Goal: Transaction & Acquisition: Obtain resource

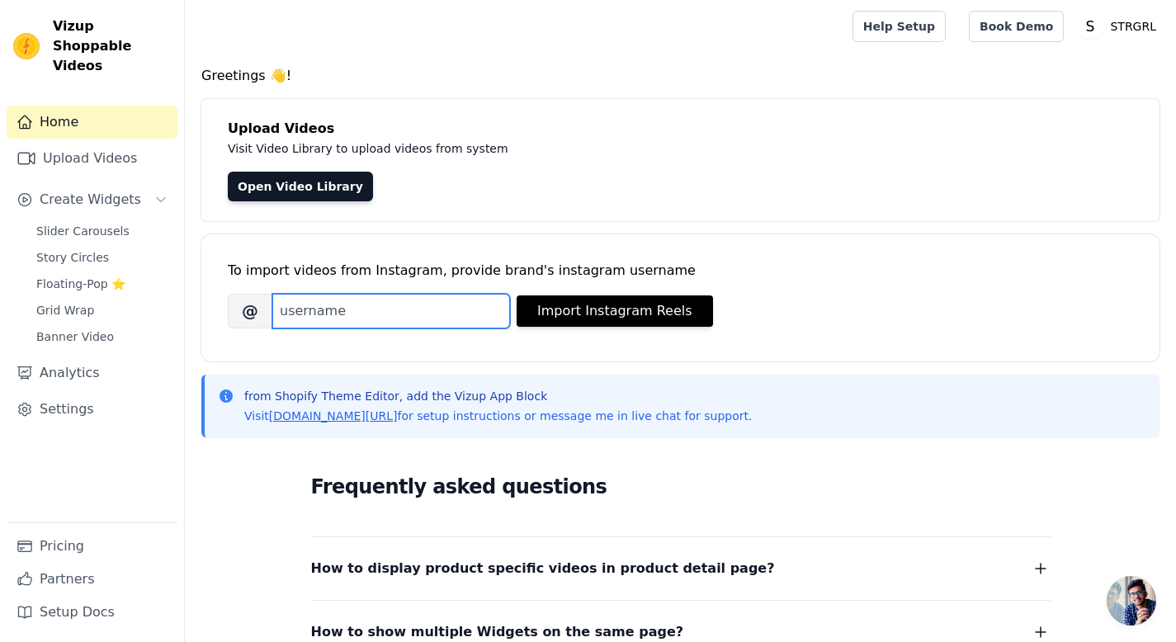
click at [428, 319] on input "Brand's Instagram Username" at bounding box center [391, 311] width 238 height 35
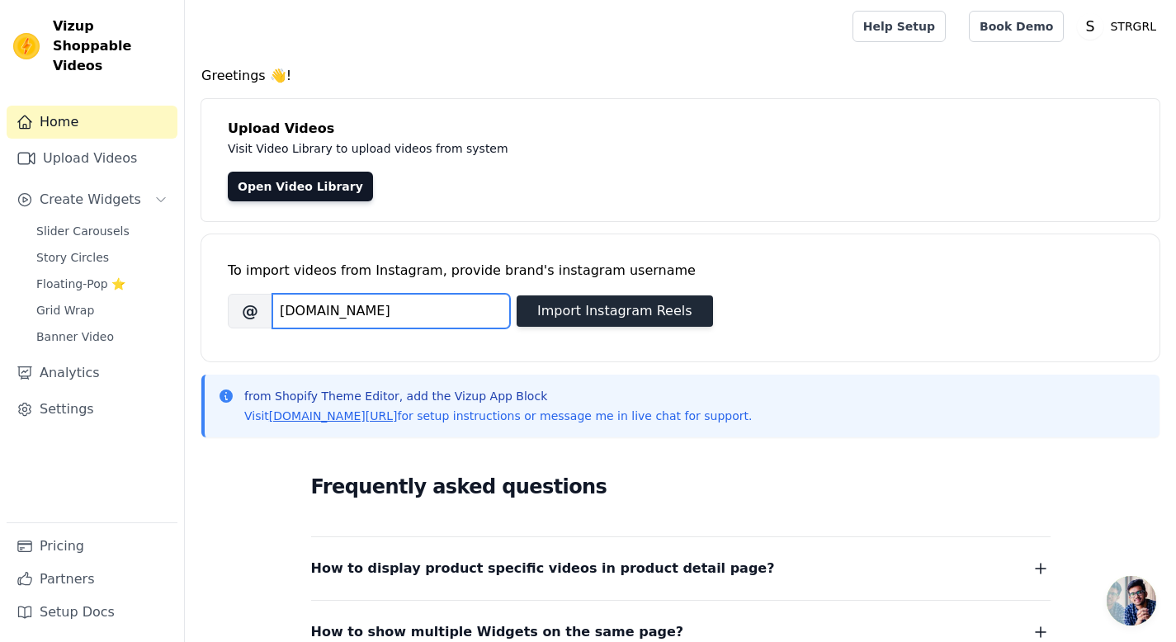
type input "STRGRL.IN"
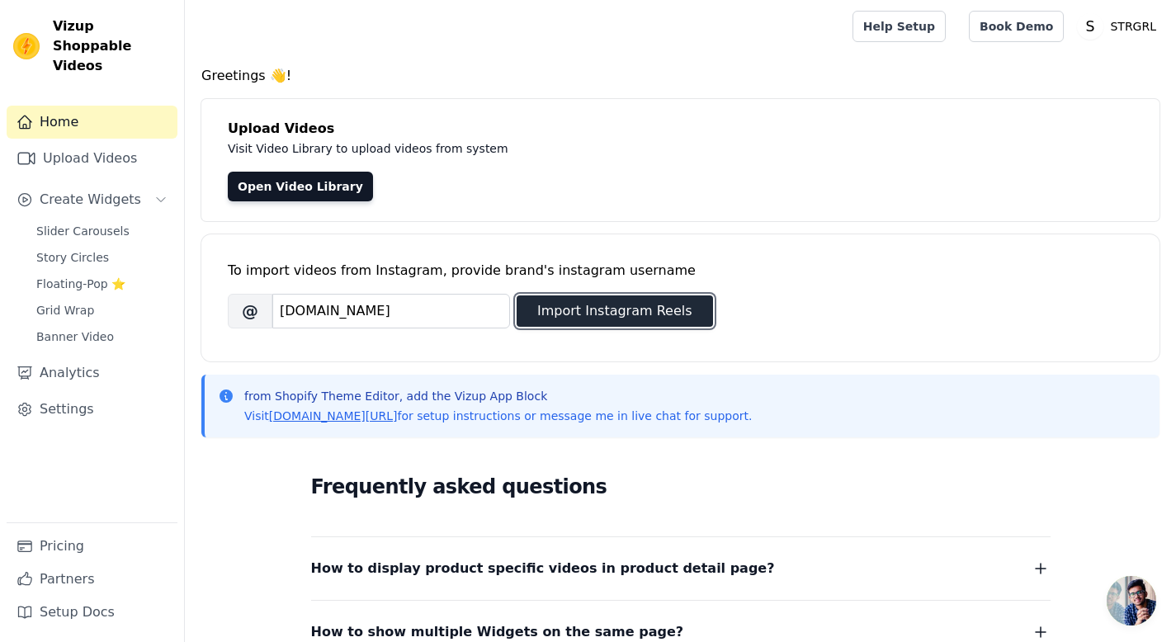
click at [541, 311] on button "Import Instagram Reels" at bounding box center [615, 310] width 196 height 31
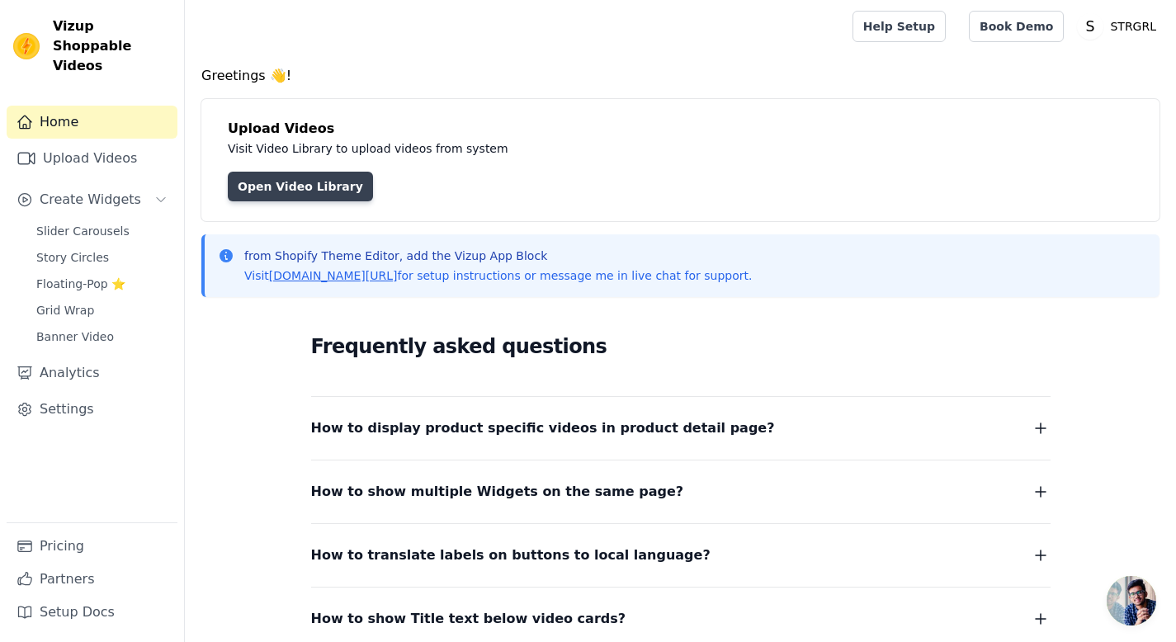
click at [254, 189] on link "Open Video Library" at bounding box center [300, 187] width 145 height 30
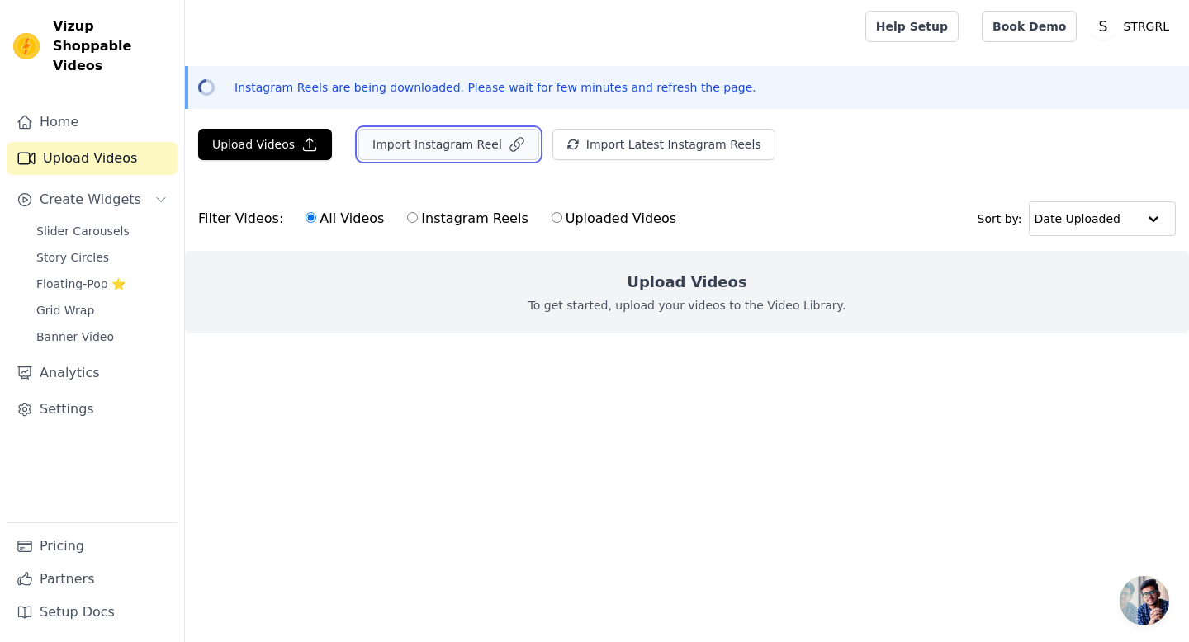
click at [461, 142] on button "Import Instagram Reel" at bounding box center [448, 144] width 181 height 31
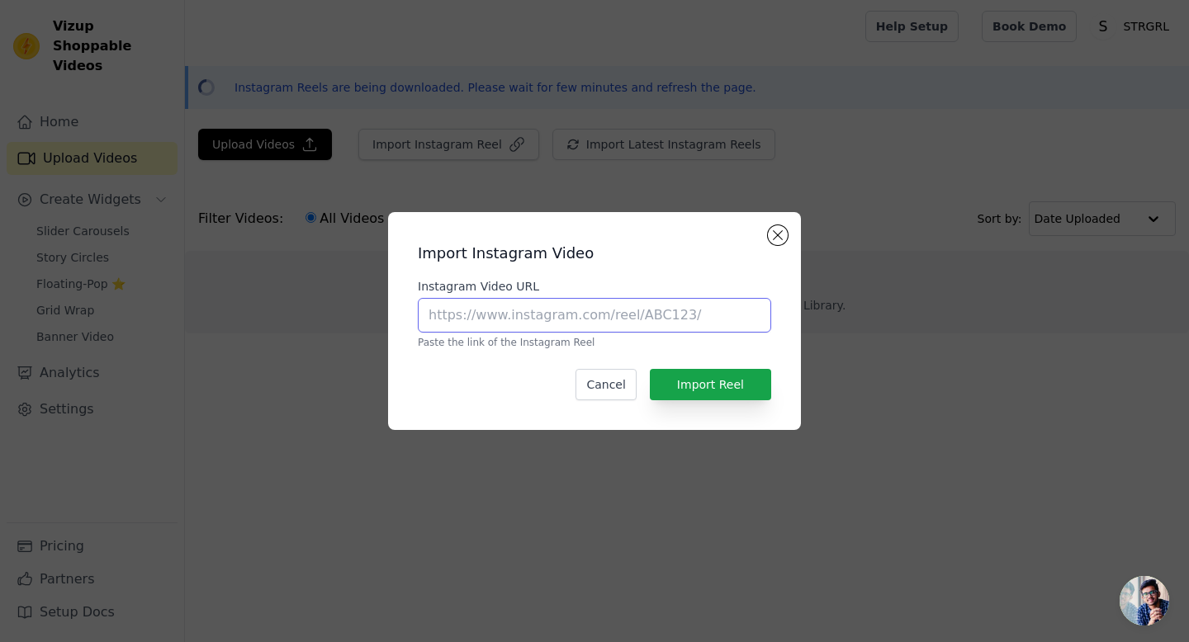
click at [655, 309] on input "Instagram Video URL" at bounding box center [594, 315] width 353 height 35
click at [779, 239] on button "Close modal" at bounding box center [778, 235] width 20 height 20
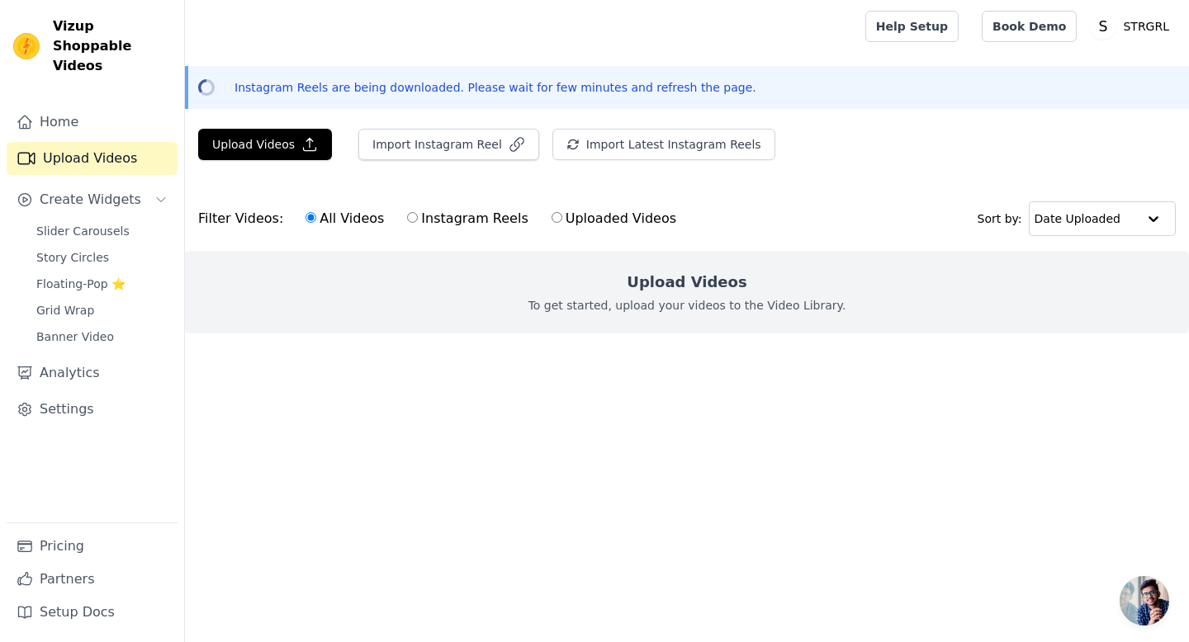
click at [406, 215] on label "Instagram Reels" at bounding box center [467, 218] width 122 height 21
click at [407, 215] on input "Instagram Reels" at bounding box center [412, 217] width 11 height 11
radio input "true"
click at [305, 216] on input "All Videos" at bounding box center [310, 217] width 11 height 11
radio input "true"
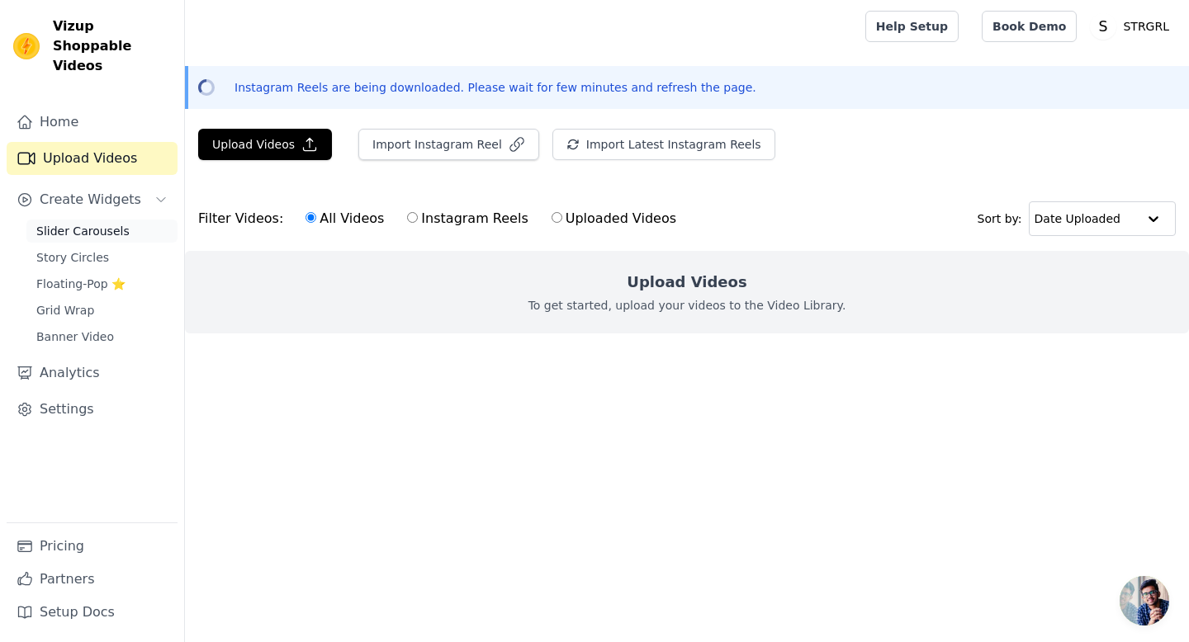
click at [62, 223] on span "Slider Carousels" at bounding box center [82, 231] width 93 height 17
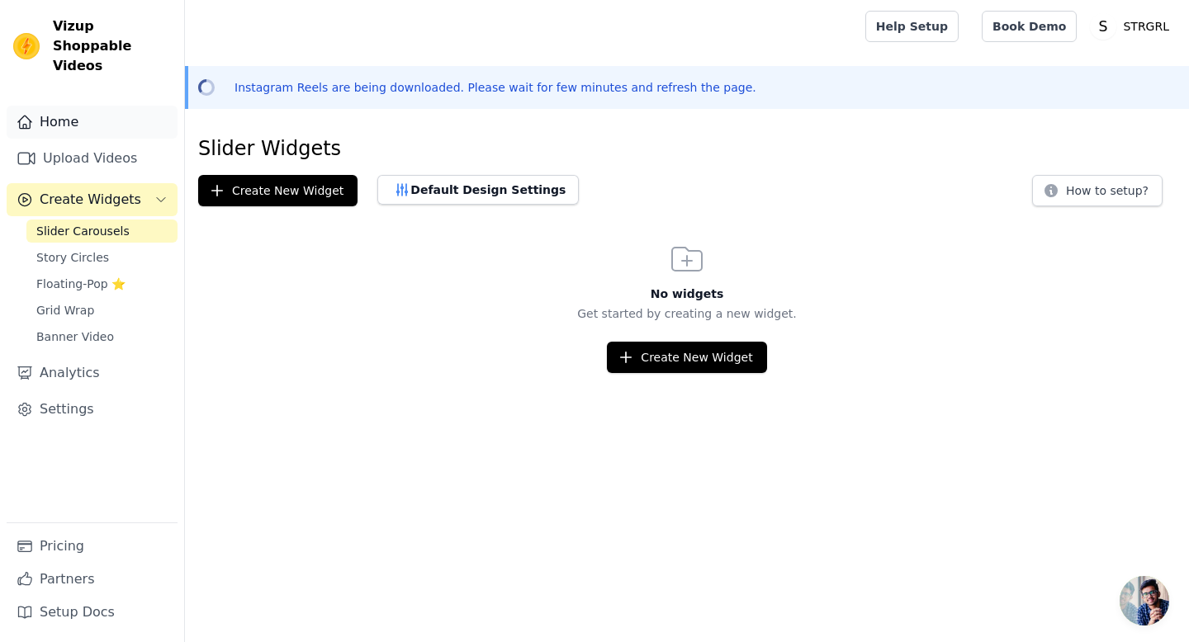
click at [83, 113] on link "Home" at bounding box center [92, 122] width 171 height 33
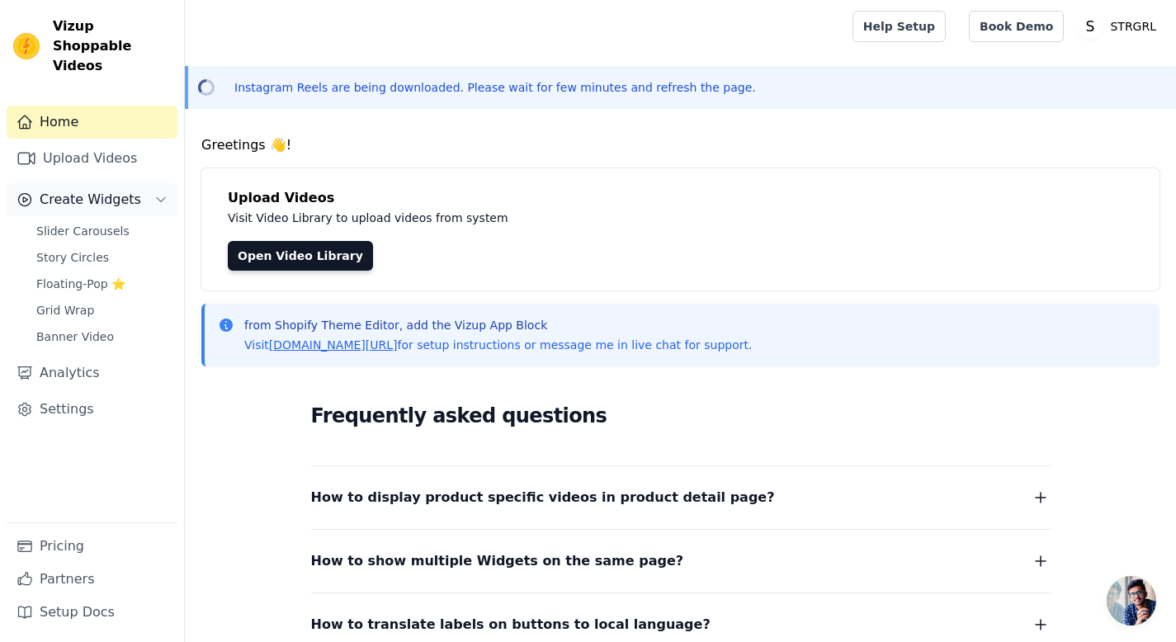
click at [96, 191] on button "Create Widgets" at bounding box center [92, 199] width 171 height 33
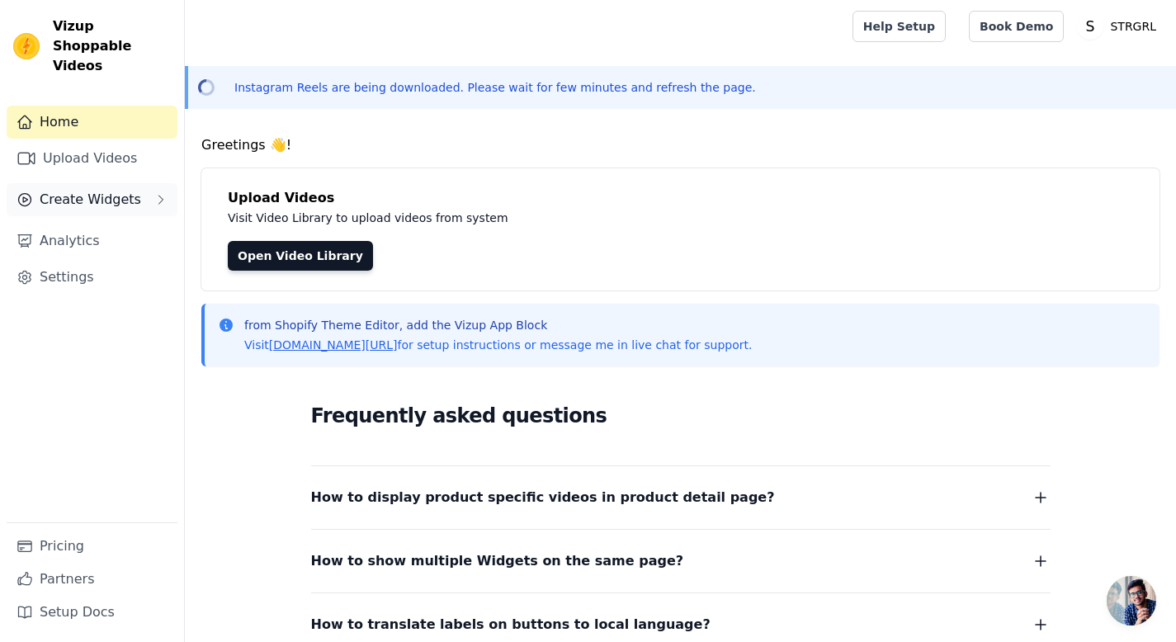
click at [106, 193] on button "Create Widgets" at bounding box center [92, 199] width 171 height 33
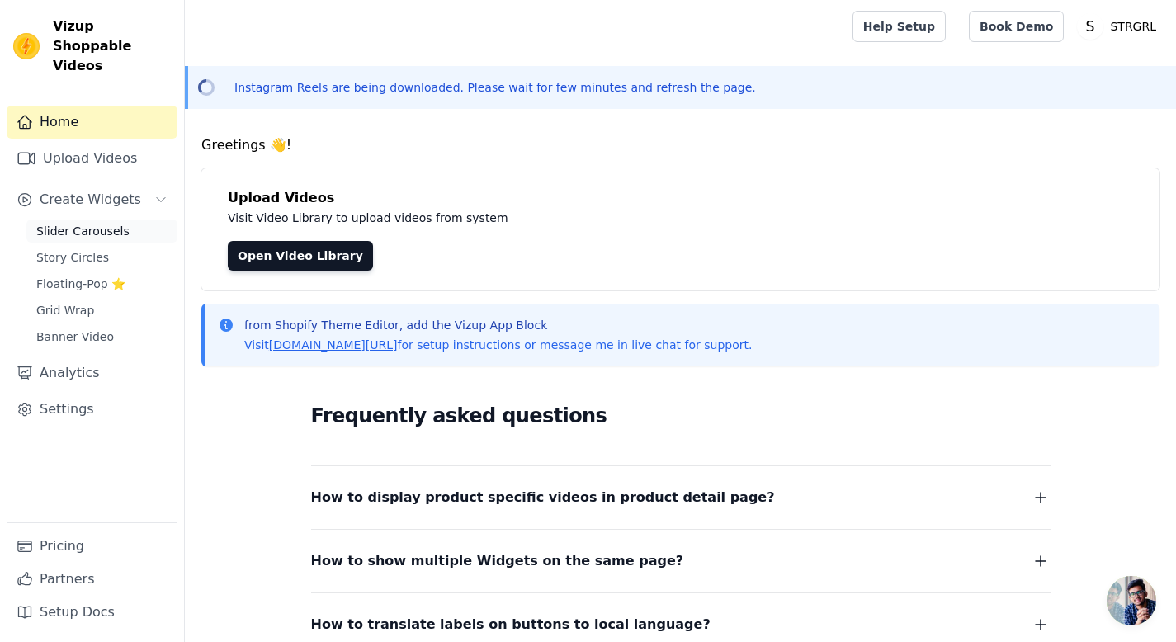
click at [111, 220] on link "Slider Carousels" at bounding box center [101, 231] width 151 height 23
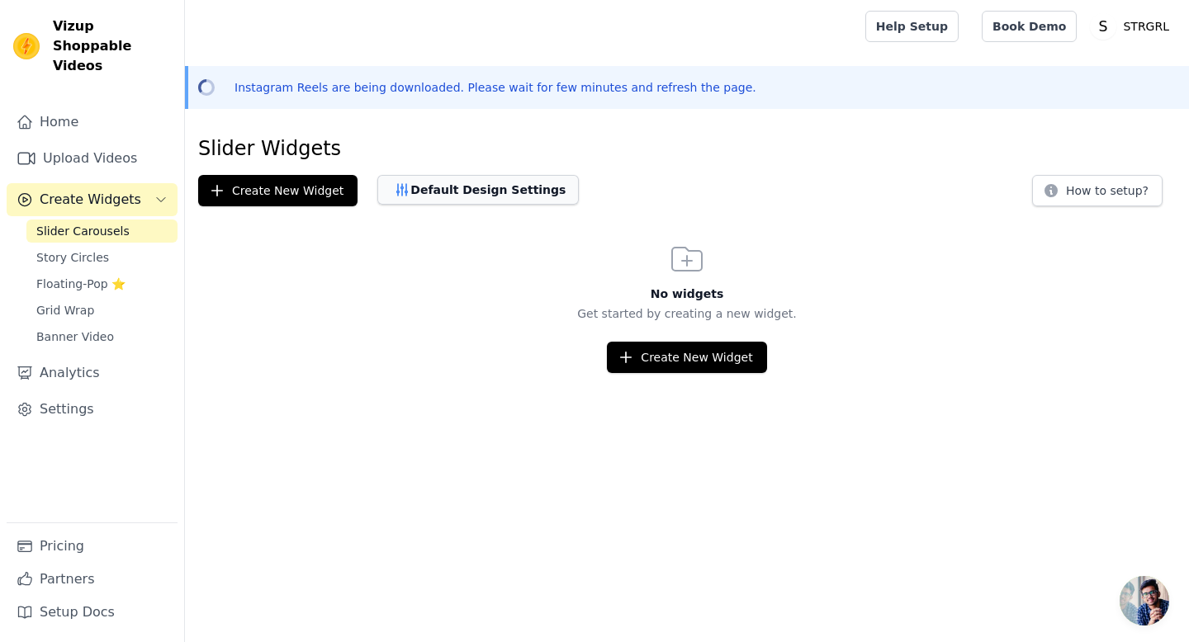
click at [430, 196] on button "Default Design Settings" at bounding box center [477, 190] width 201 height 30
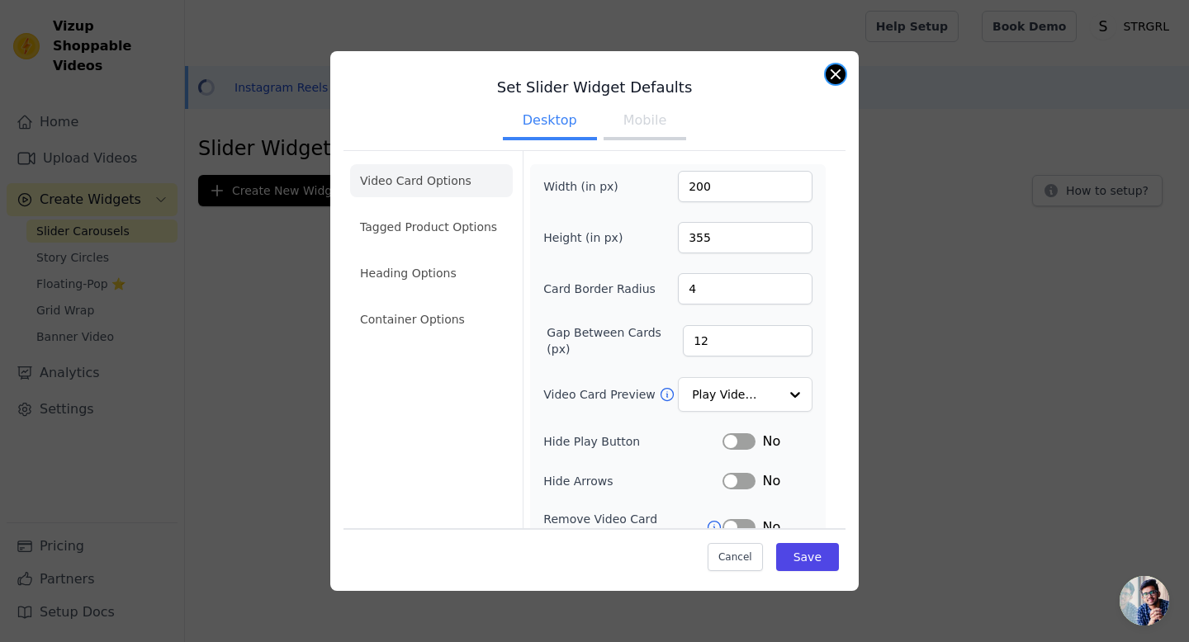
click at [830, 77] on button "Close modal" at bounding box center [835, 74] width 20 height 20
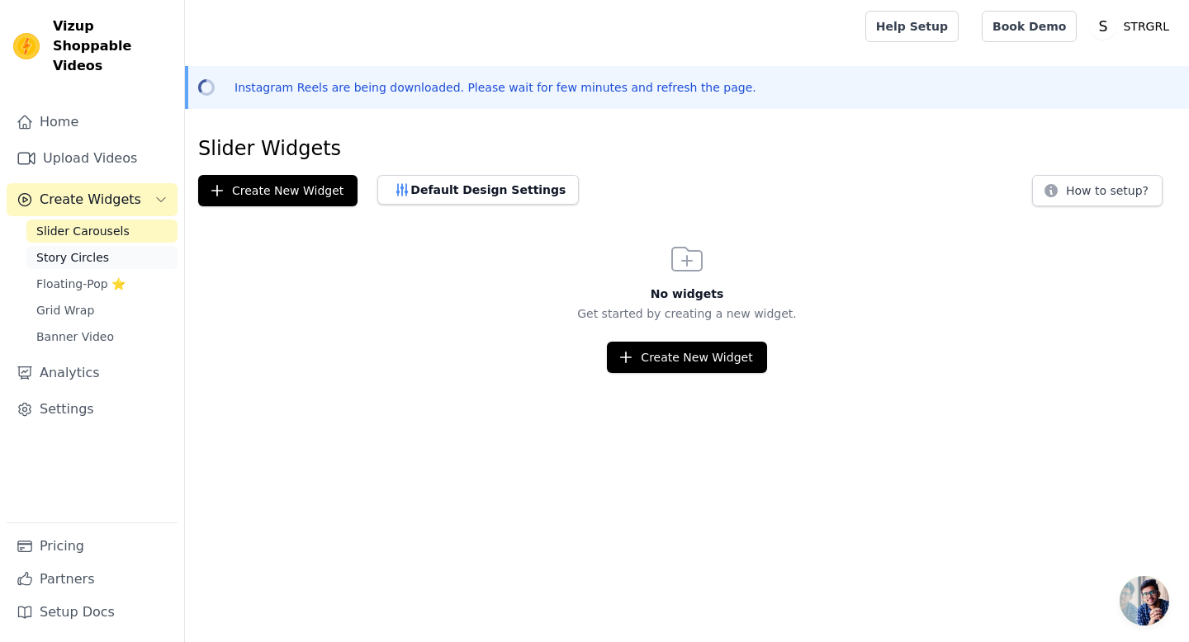
click at [95, 249] on span "Story Circles" at bounding box center [72, 257] width 73 height 17
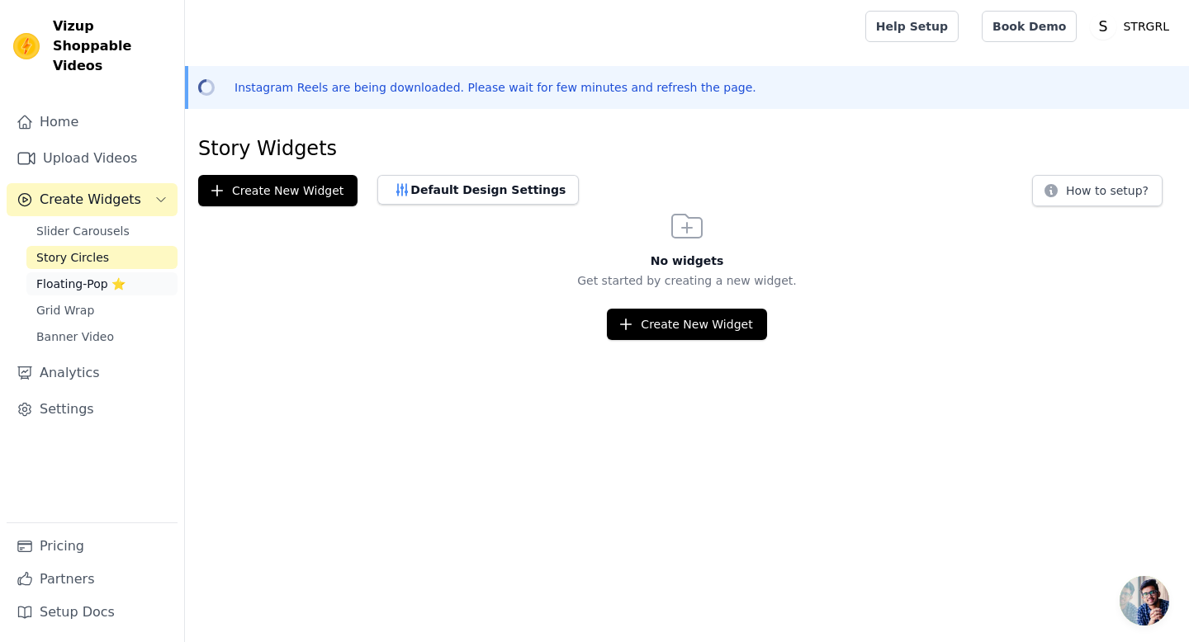
click at [107, 276] on span "Floating-Pop ⭐" at bounding box center [80, 284] width 89 height 17
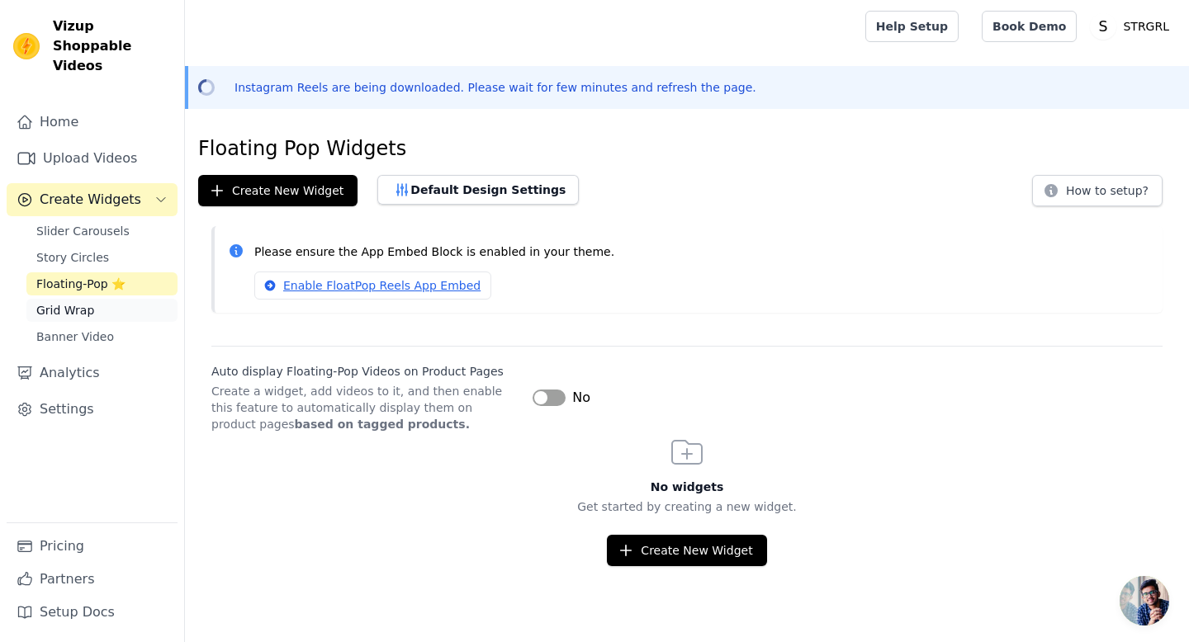
click at [106, 299] on link "Grid Wrap" at bounding box center [101, 310] width 151 height 23
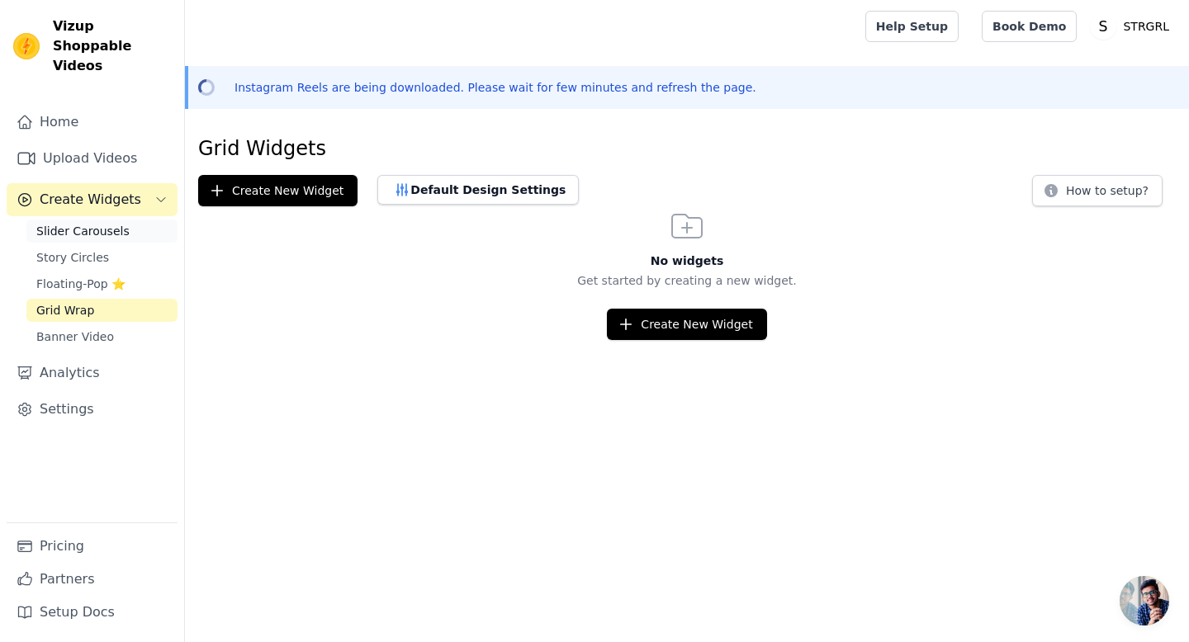
click at [124, 220] on link "Slider Carousels" at bounding box center [101, 231] width 151 height 23
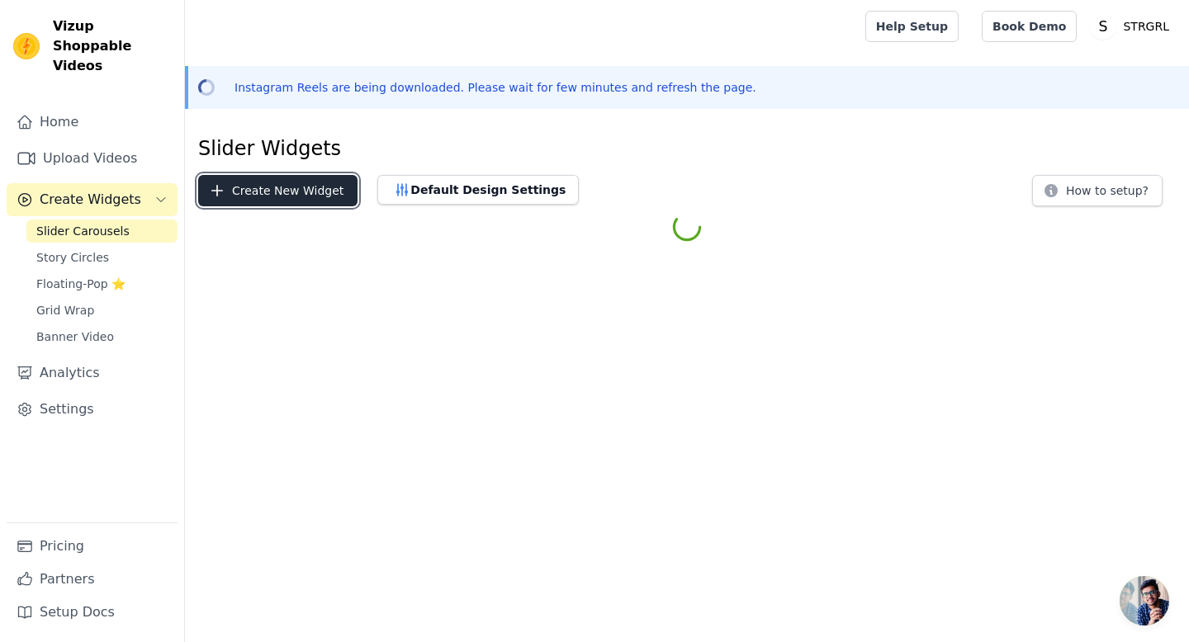
click at [239, 191] on button "Create New Widget" at bounding box center [277, 190] width 159 height 31
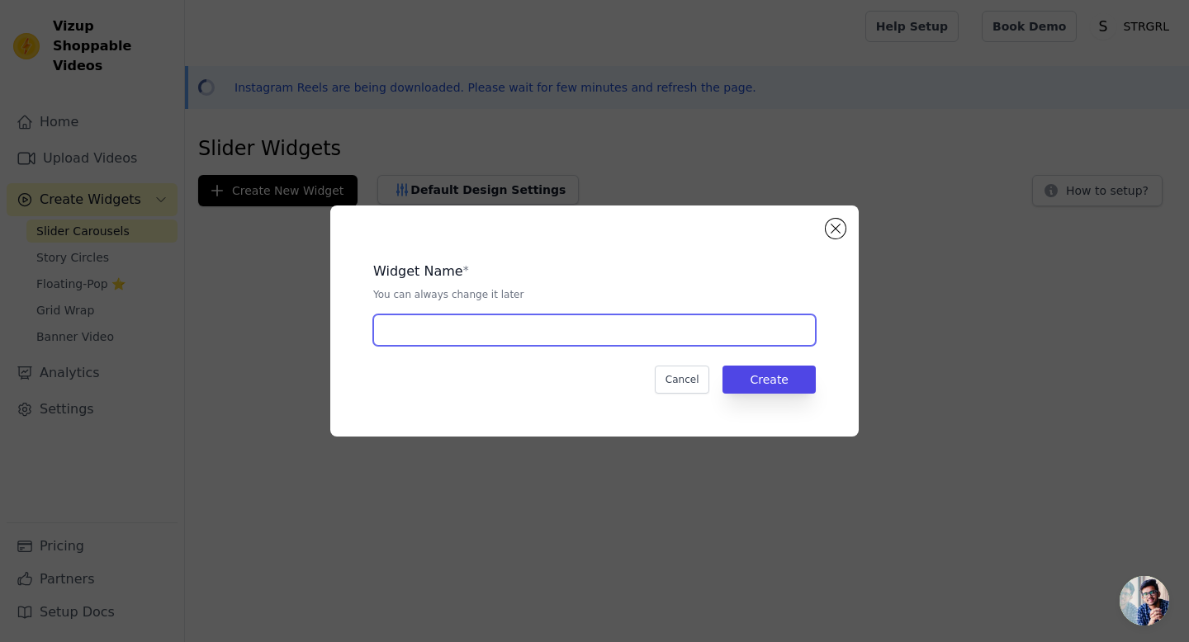
click at [615, 343] on input "text" at bounding box center [594, 329] width 442 height 31
type input "test 1"
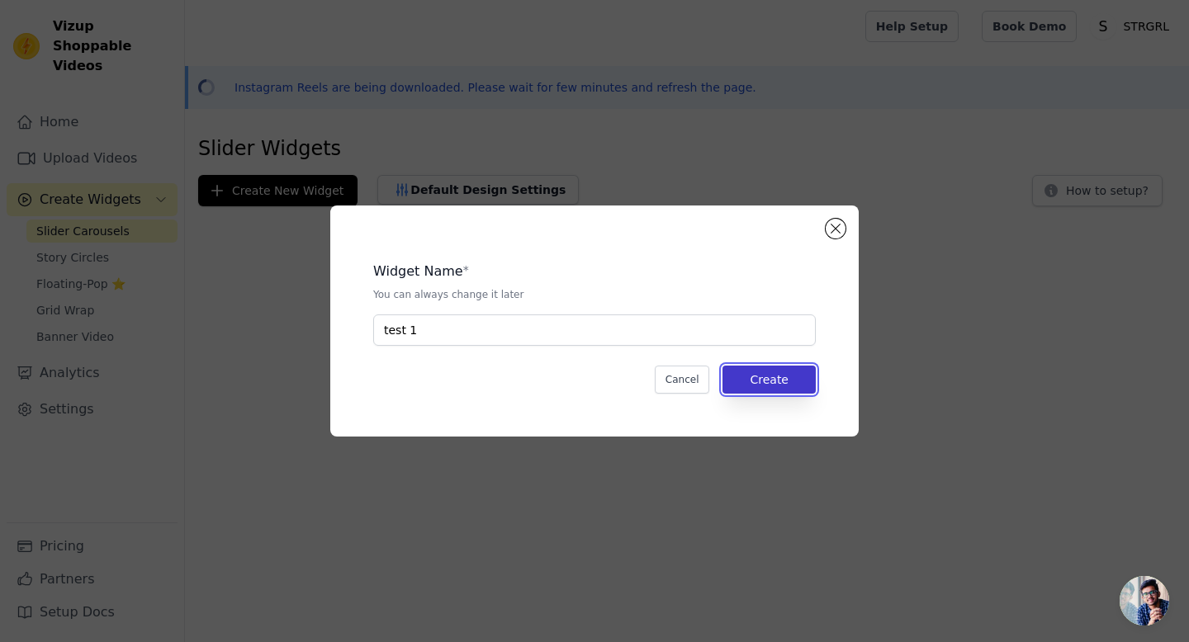
click at [788, 390] on button "Create" at bounding box center [768, 380] width 93 height 28
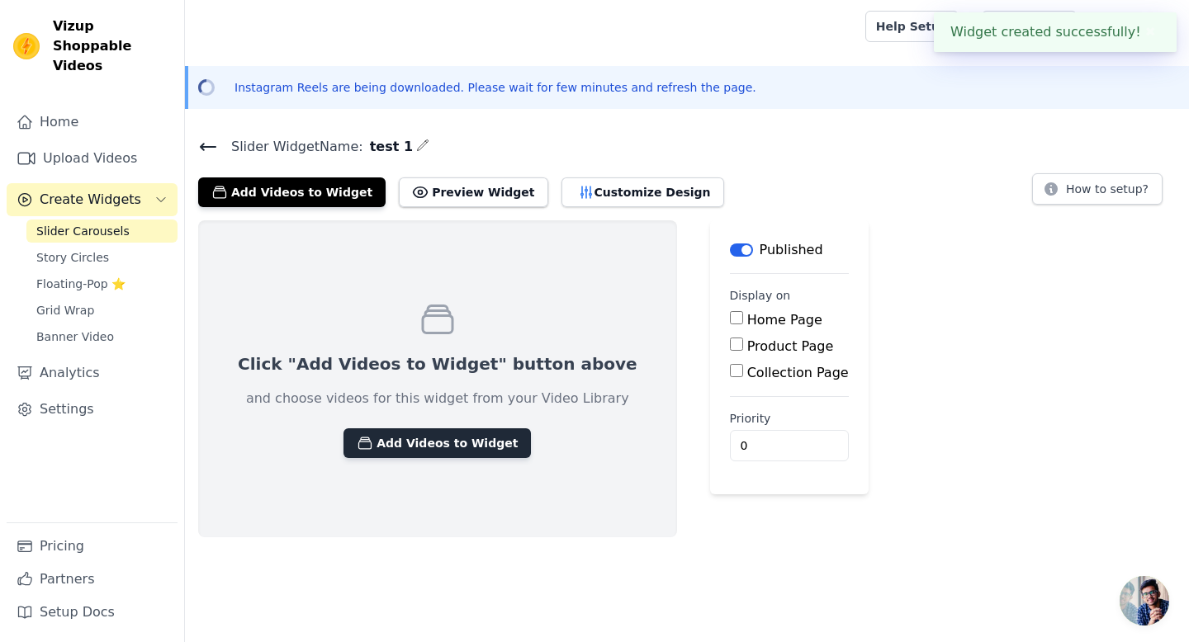
click at [443, 442] on button "Add Videos to Widget" at bounding box center [436, 443] width 187 height 30
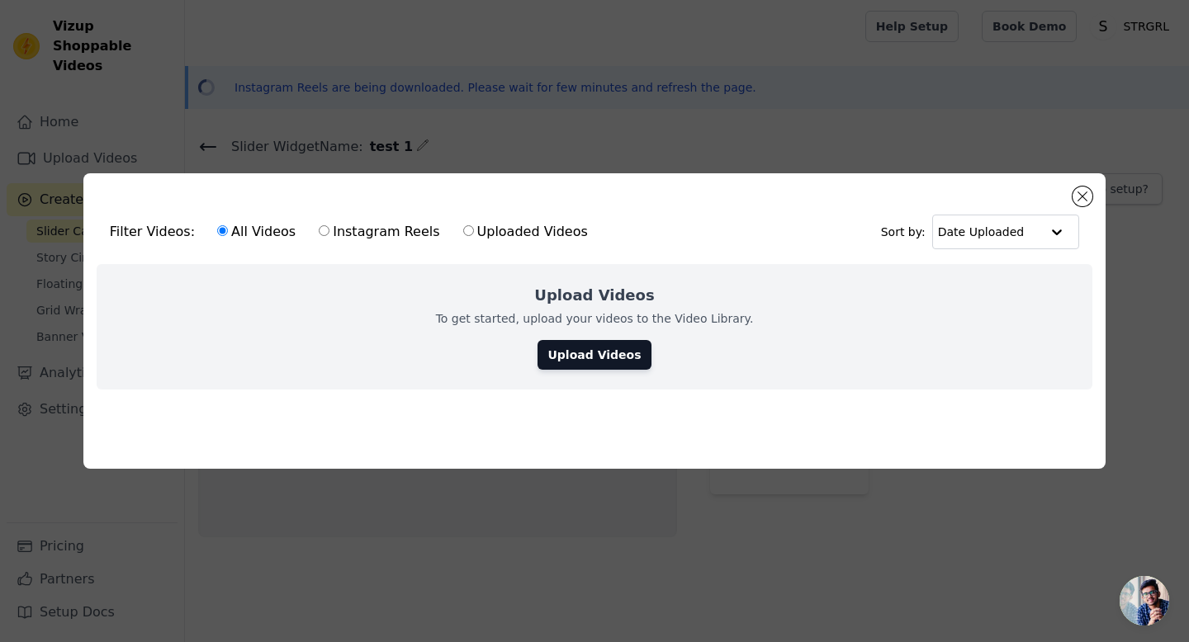
click at [322, 226] on label "Instagram Reels" at bounding box center [379, 231] width 122 height 21
click at [322, 226] on input "Instagram Reels" at bounding box center [324, 230] width 11 height 11
radio input "true"
click at [1075, 192] on button "Close modal" at bounding box center [1082, 197] width 20 height 20
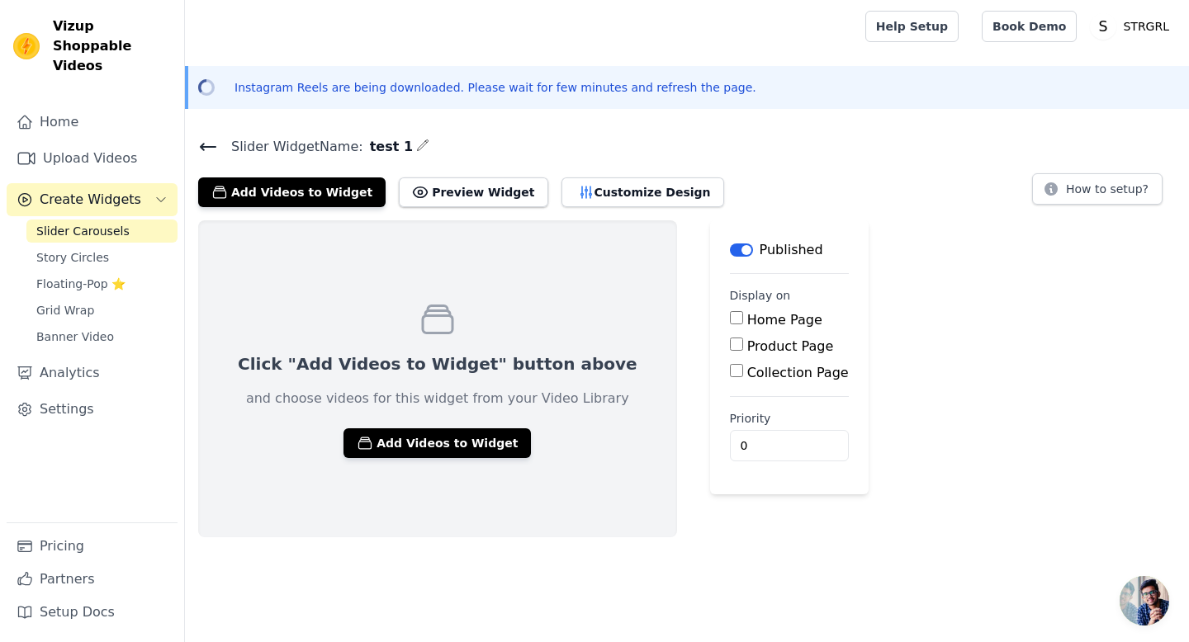
click at [48, 156] on div "Home Upload Videos Create Widgets Slider Carousels Story Circles Floating-Pop ⭐…" at bounding box center [92, 314] width 171 height 417
click at [88, 142] on link "Upload Videos" at bounding box center [92, 158] width 171 height 33
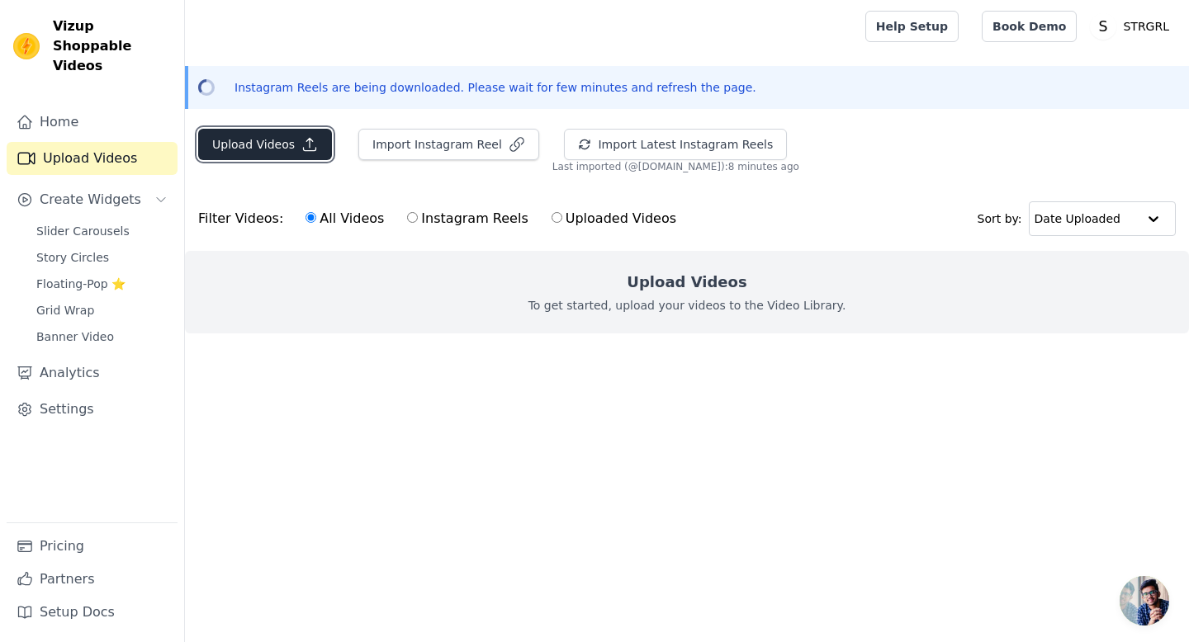
click at [231, 143] on button "Upload Videos" at bounding box center [265, 144] width 134 height 31
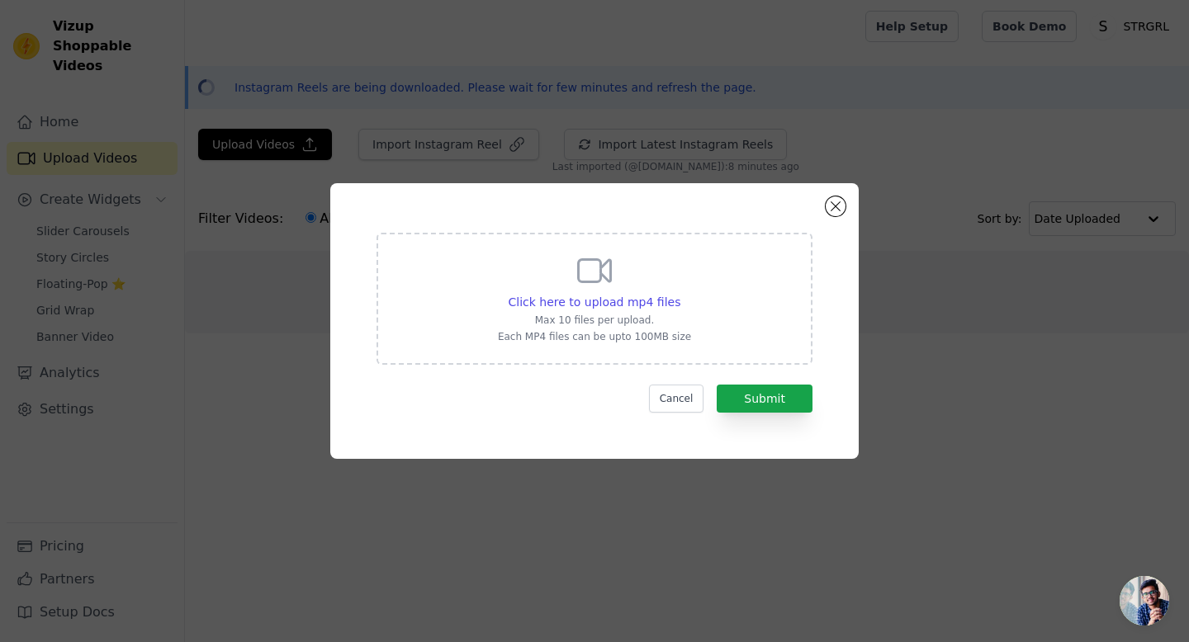
click at [845, 198] on div "Click here to upload mp4 files Max 10 files per upload. Each MP4 files can be u…" at bounding box center [594, 321] width 528 height 276
click at [828, 208] on button "Close modal" at bounding box center [835, 206] width 20 height 20
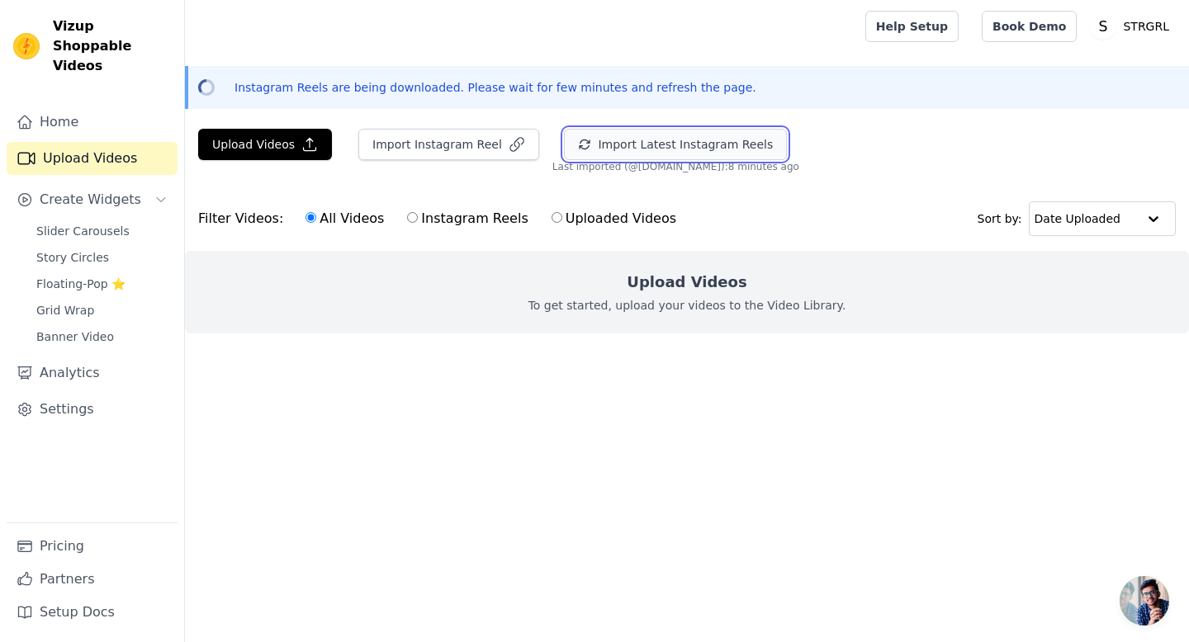
click at [702, 142] on button "Import Latest Instagram Reels" at bounding box center [675, 144] width 223 height 31
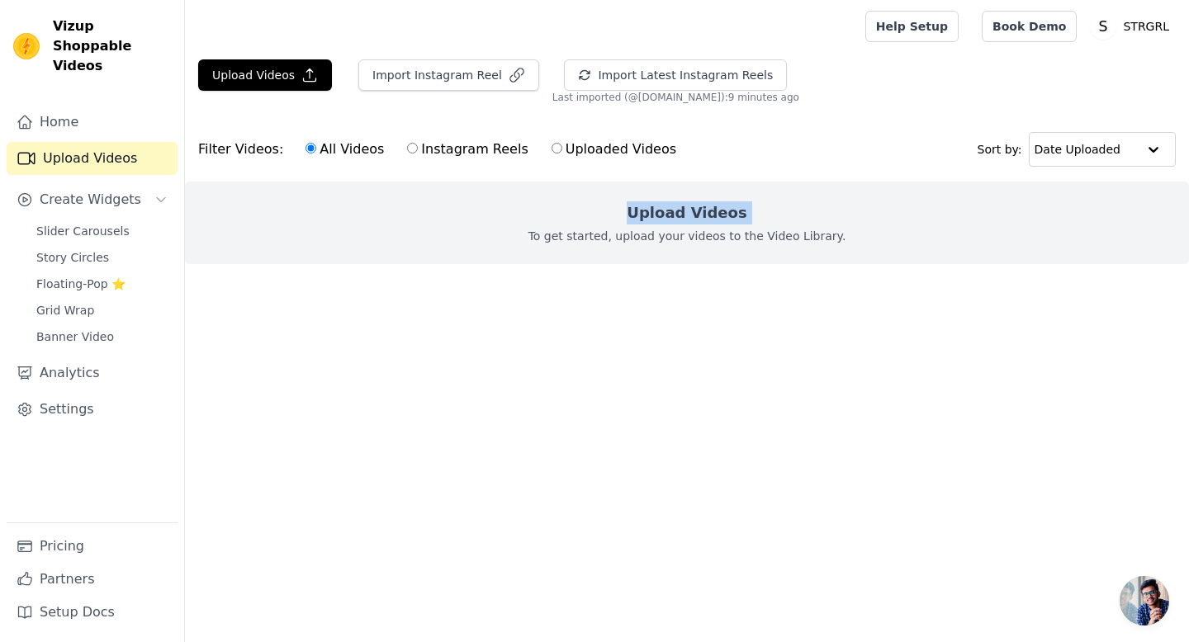
drag, startPoint x: 636, startPoint y: 199, endPoint x: 749, endPoint y: 222, distance: 114.6
click at [749, 222] on div "Upload Videos To get started, upload your videos to the Video Library." at bounding box center [687, 223] width 1004 height 83
click at [759, 22] on div at bounding box center [521, 26] width 647 height 53
click at [708, 73] on button "Import Latest Instagram Reels" at bounding box center [675, 74] width 223 height 31
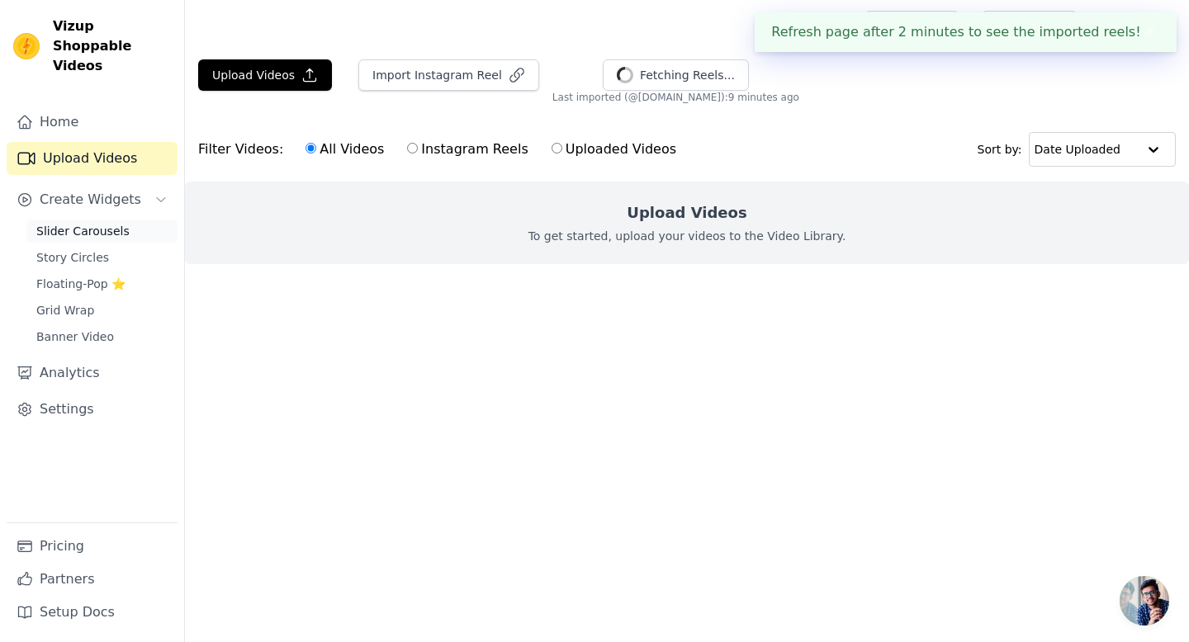
click at [107, 223] on span "Slider Carousels" at bounding box center [82, 231] width 93 height 17
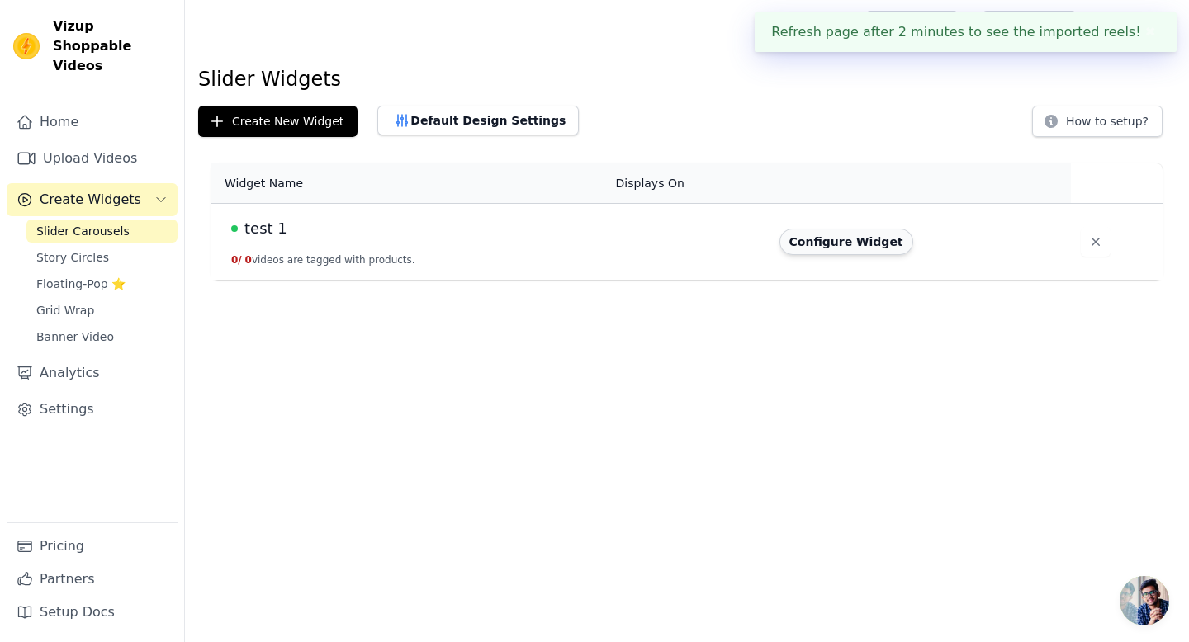
click at [872, 245] on button "Configure Widget" at bounding box center [846, 242] width 134 height 26
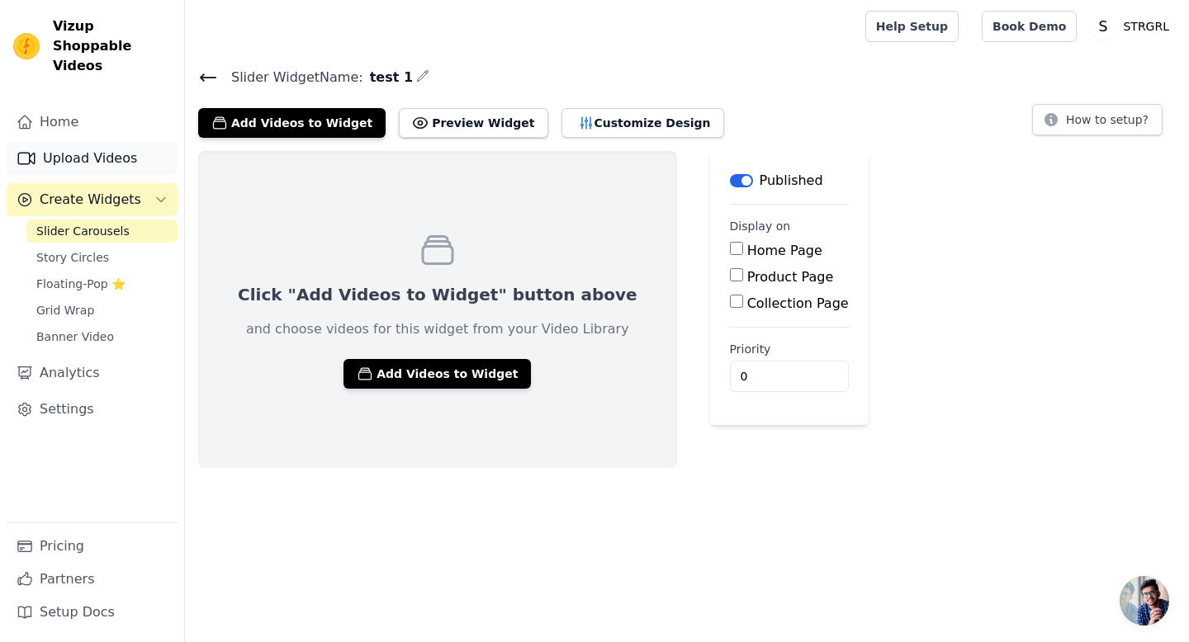
click at [39, 142] on link "Upload Videos" at bounding box center [92, 158] width 171 height 33
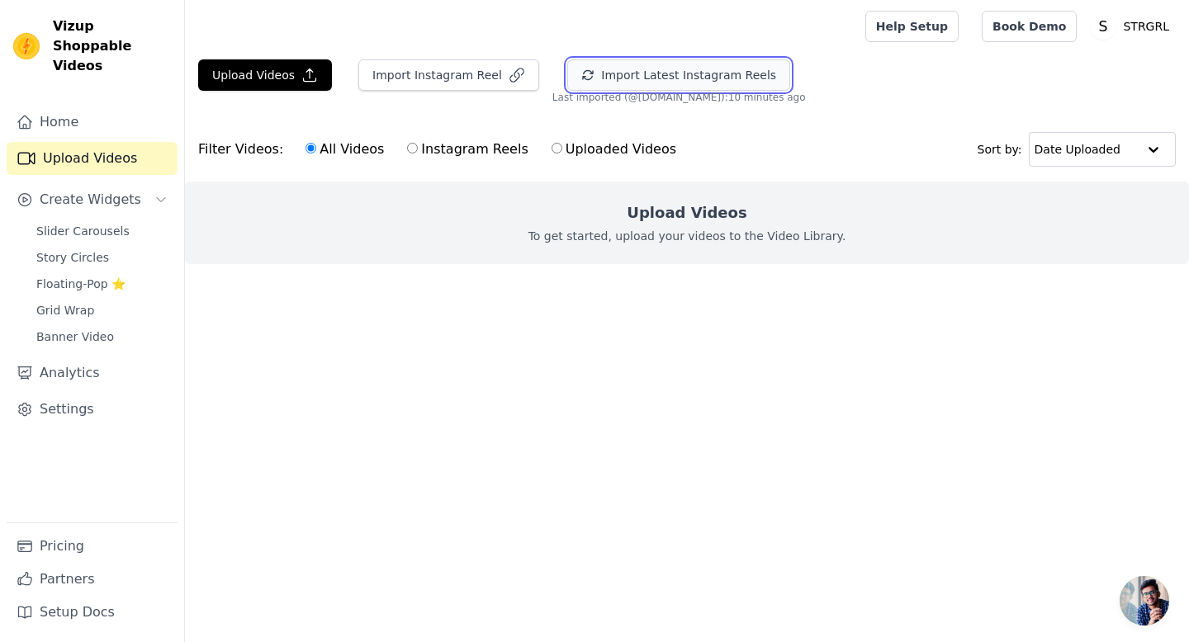
click at [626, 74] on button "Import Latest Instagram Reels" at bounding box center [678, 74] width 223 height 31
click at [104, 399] on link "Settings" at bounding box center [92, 409] width 171 height 33
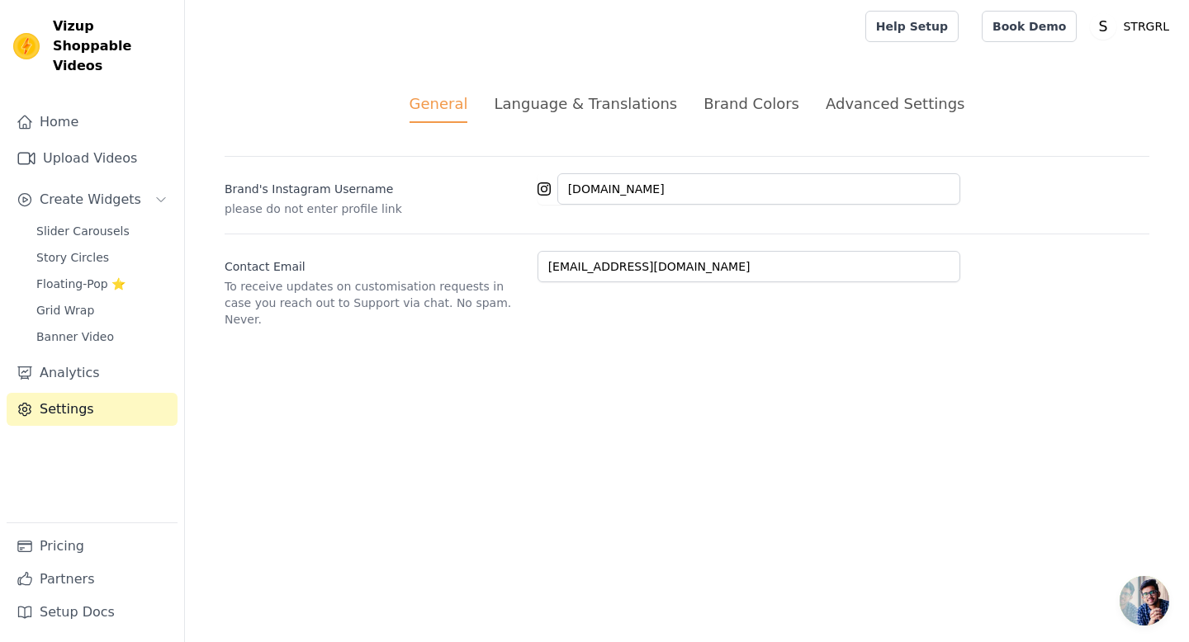
click at [590, 109] on div "Language & Translations" at bounding box center [585, 103] width 183 height 22
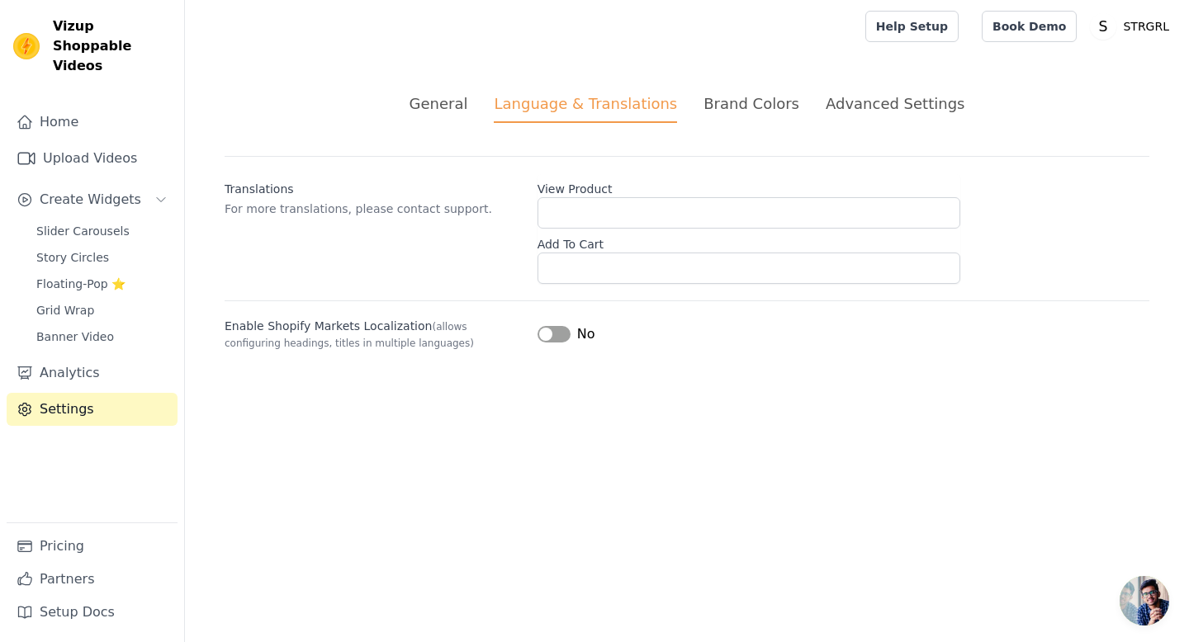
click at [773, 102] on div "Brand Colors" at bounding box center [751, 103] width 96 height 22
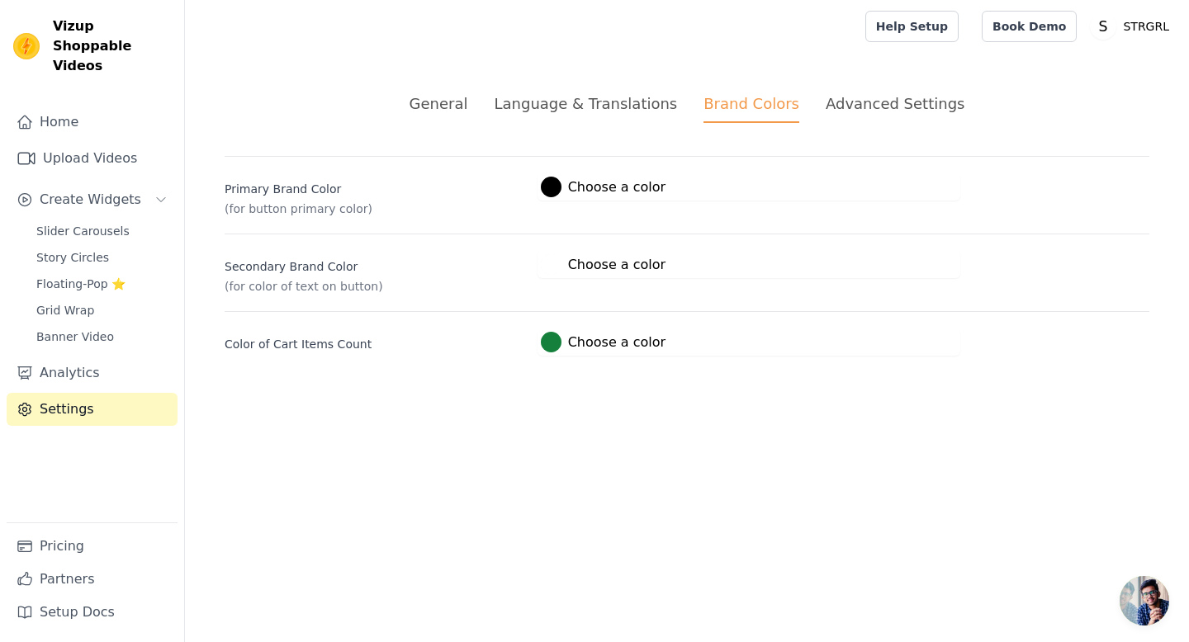
click at [892, 111] on div "Advanced Settings" at bounding box center [894, 103] width 139 height 22
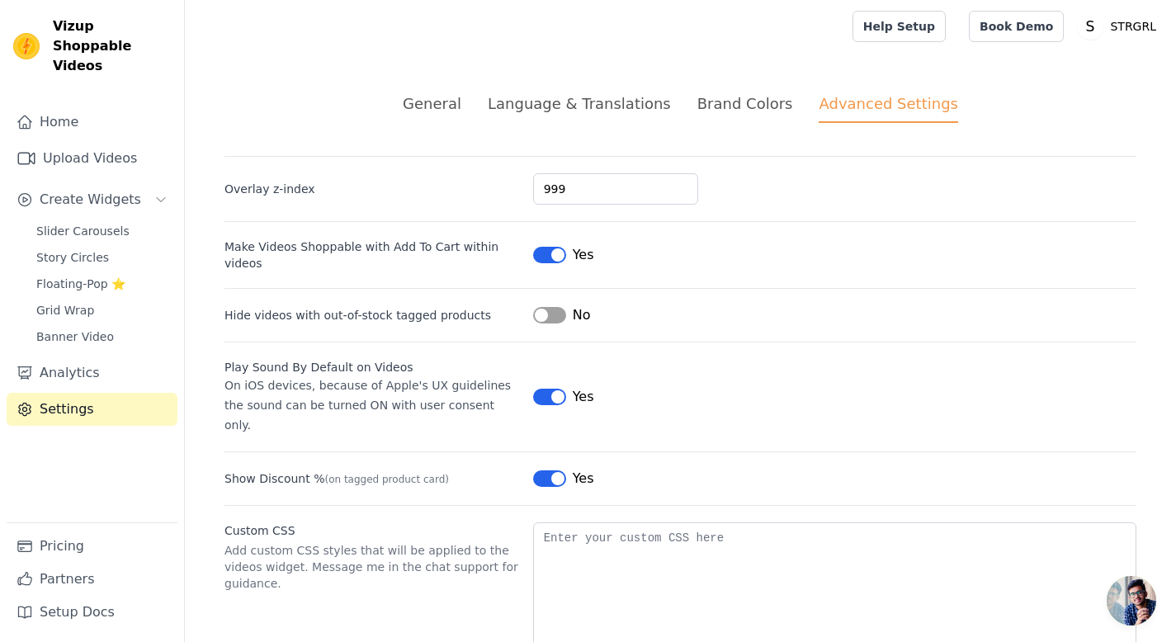
click at [452, 103] on div "General" at bounding box center [432, 103] width 59 height 22
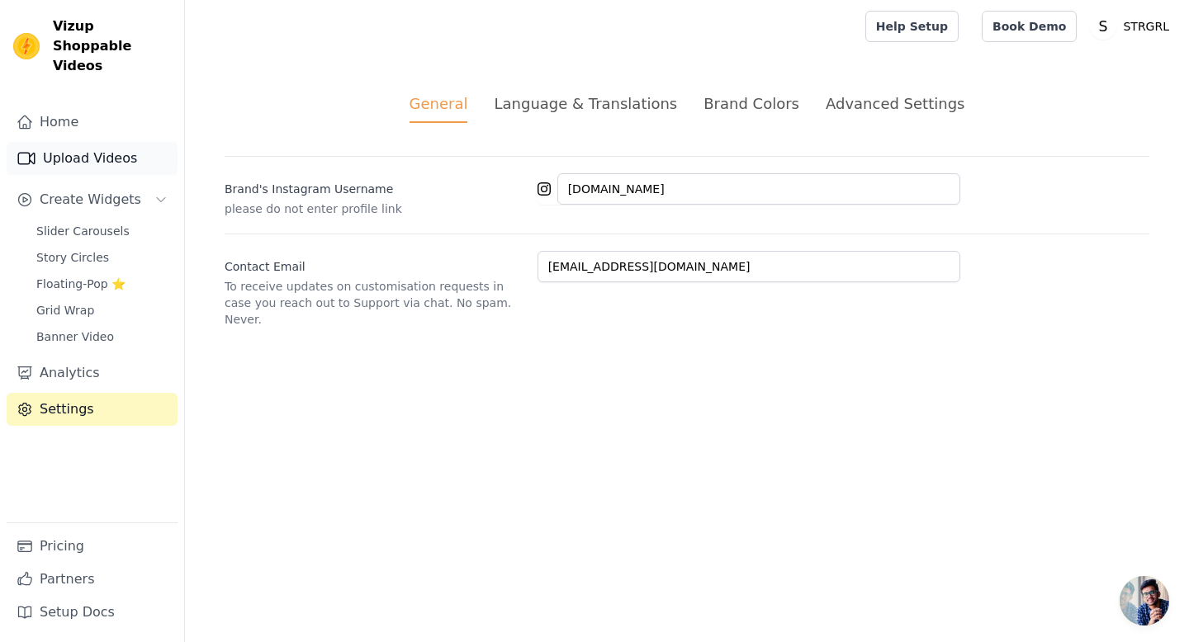
click at [81, 144] on link "Upload Videos" at bounding box center [92, 158] width 171 height 33
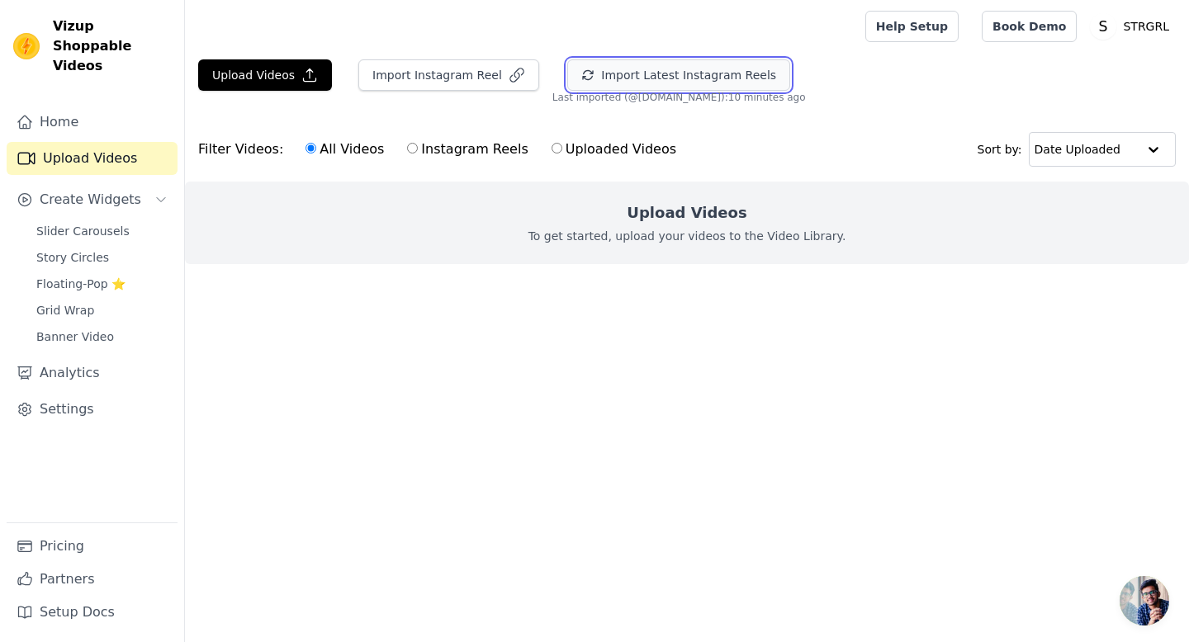
click at [656, 77] on button "Import Latest Instagram Reels" at bounding box center [678, 74] width 223 height 31
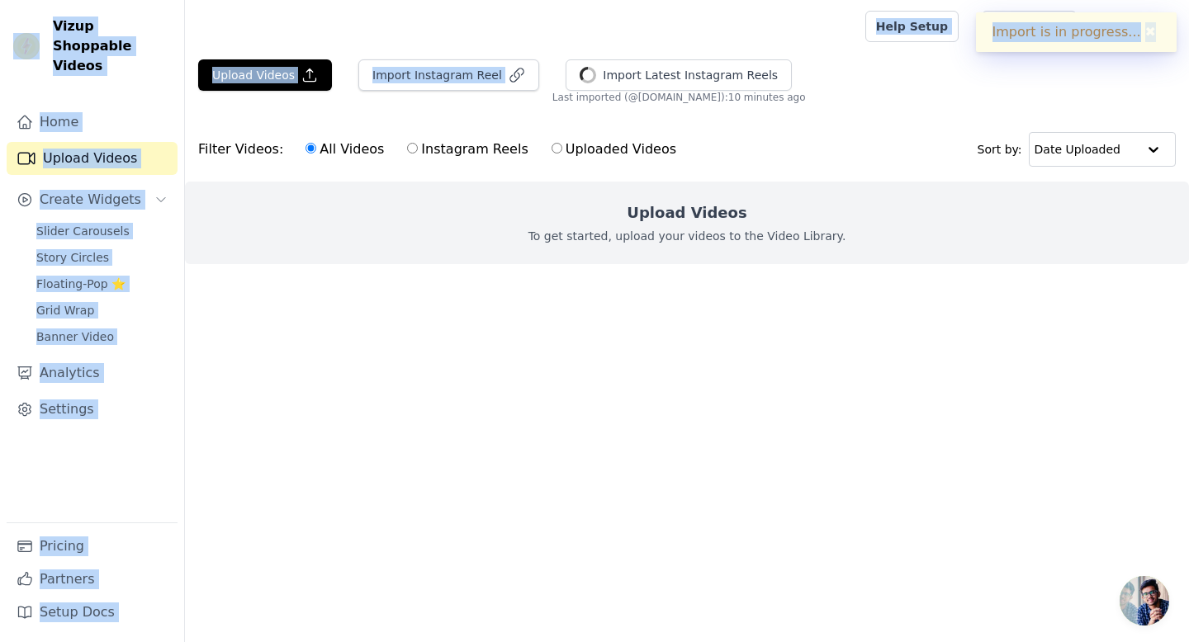
drag, startPoint x: 998, startPoint y: 39, endPoint x: 1168, endPoint y: 65, distance: 172.1
click at [1168, 65] on body "Import is in progress... ✖ Vizup Shoppable Videos Home Upload Videos Create Wid…" at bounding box center [594, 165] width 1189 height 330
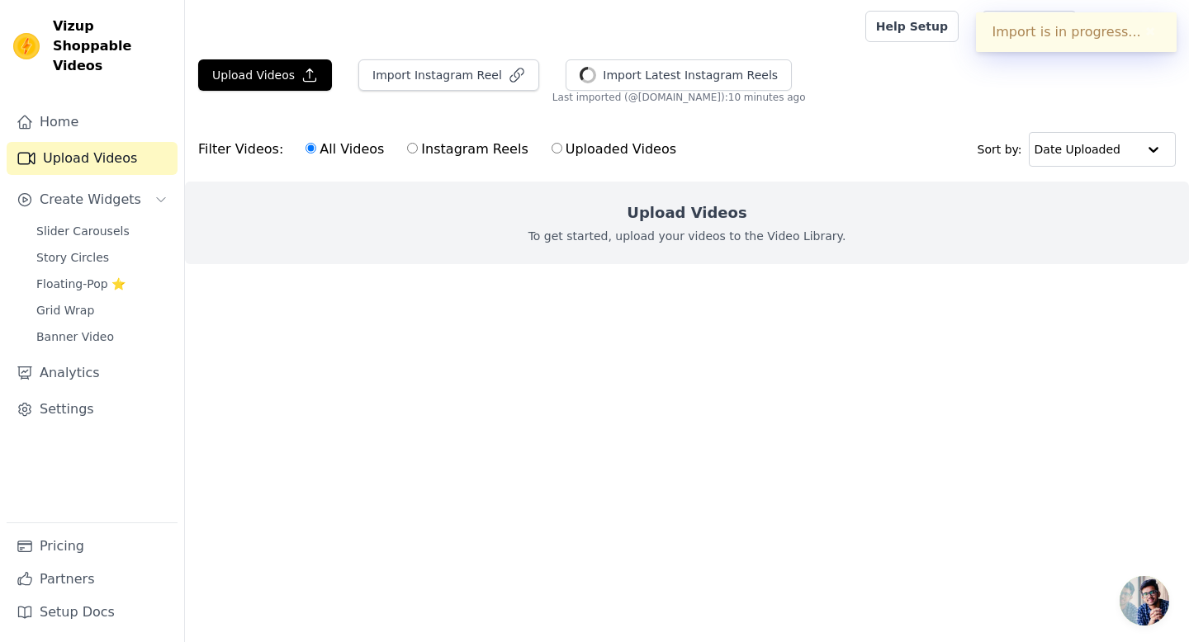
click at [881, 102] on div "Upload Videos Import Instagram Reel Import Latest Instagram Reels Import Latest…" at bounding box center [687, 81] width 1004 height 45
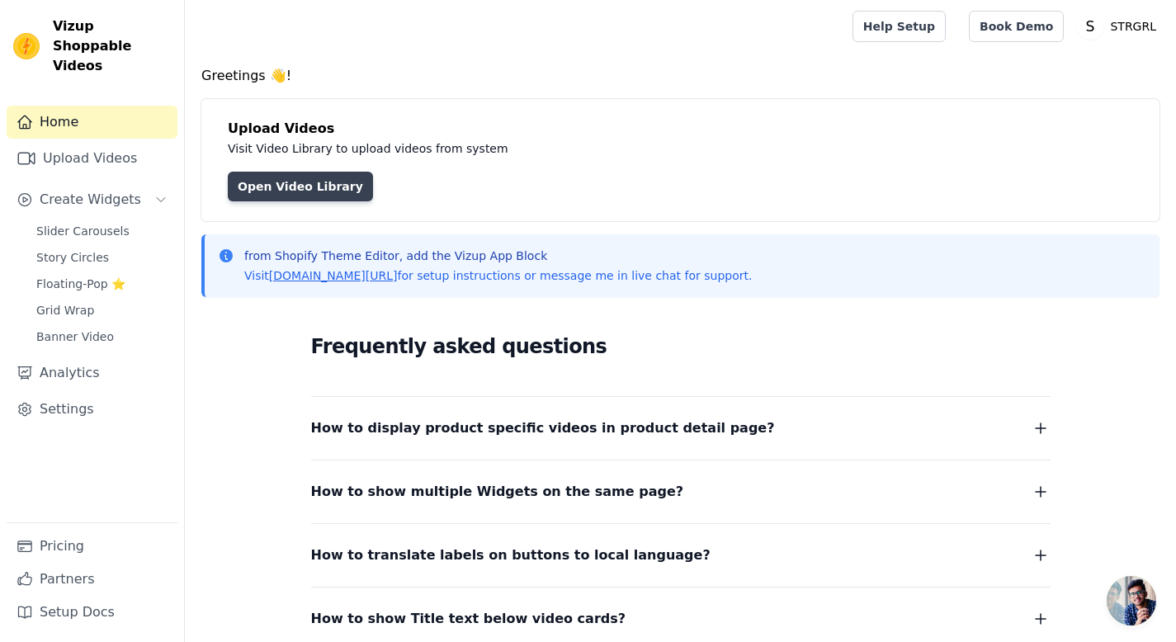
click at [315, 184] on link "Open Video Library" at bounding box center [300, 187] width 145 height 30
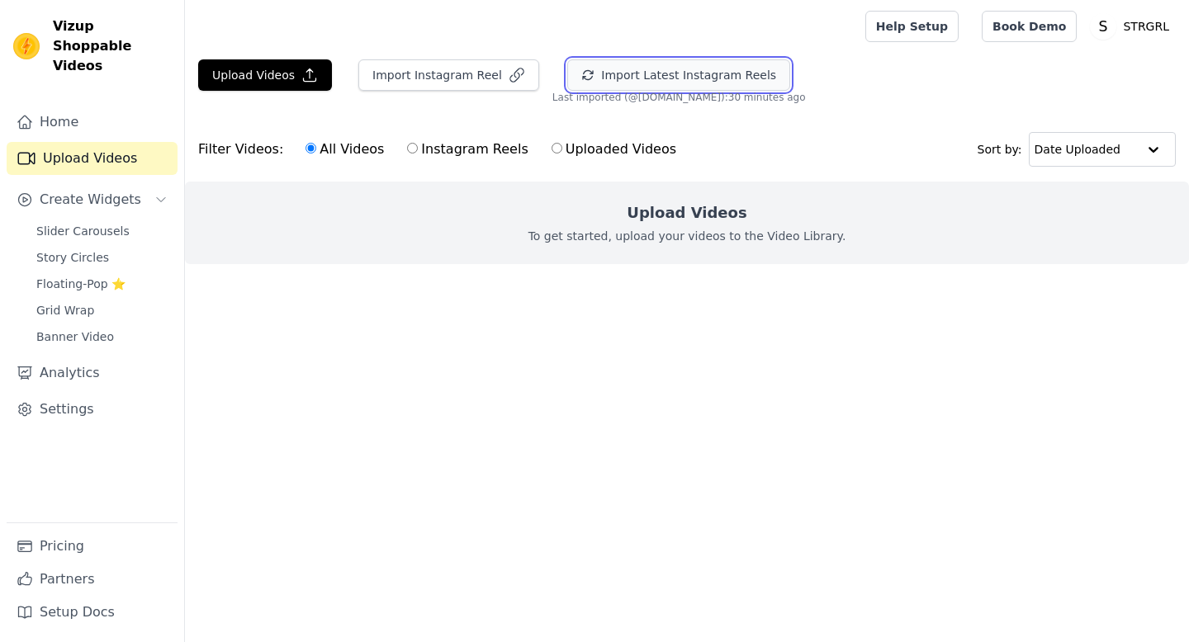
click at [696, 70] on button "Import Latest Instagram Reels" at bounding box center [678, 74] width 223 height 31
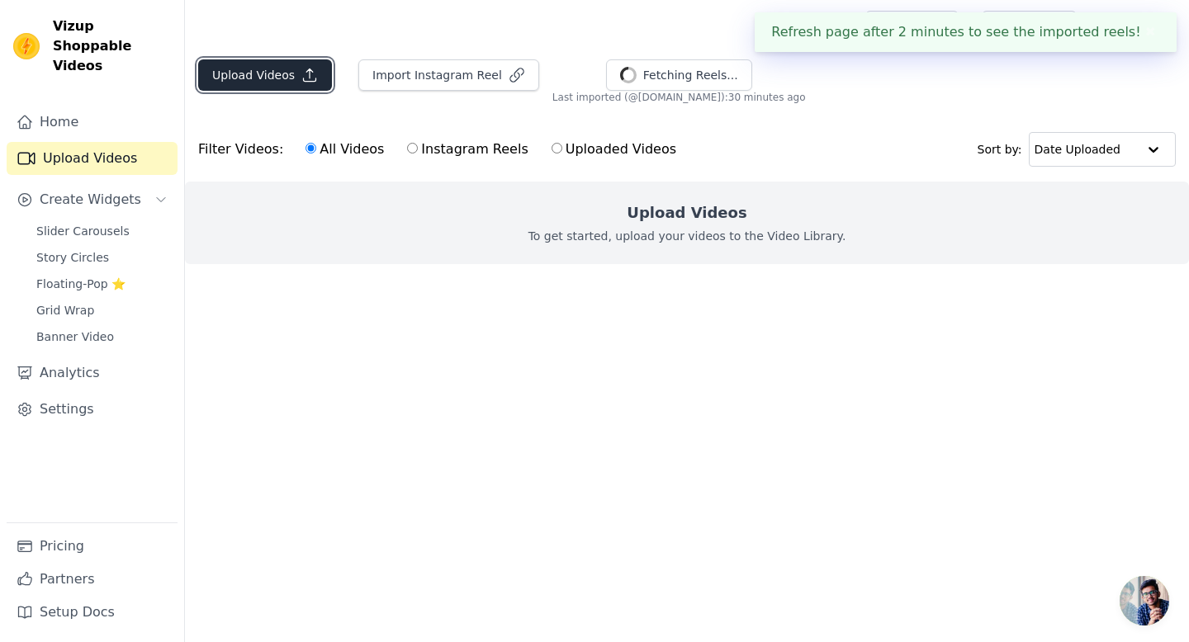
click at [265, 80] on button "Upload Videos" at bounding box center [265, 74] width 134 height 31
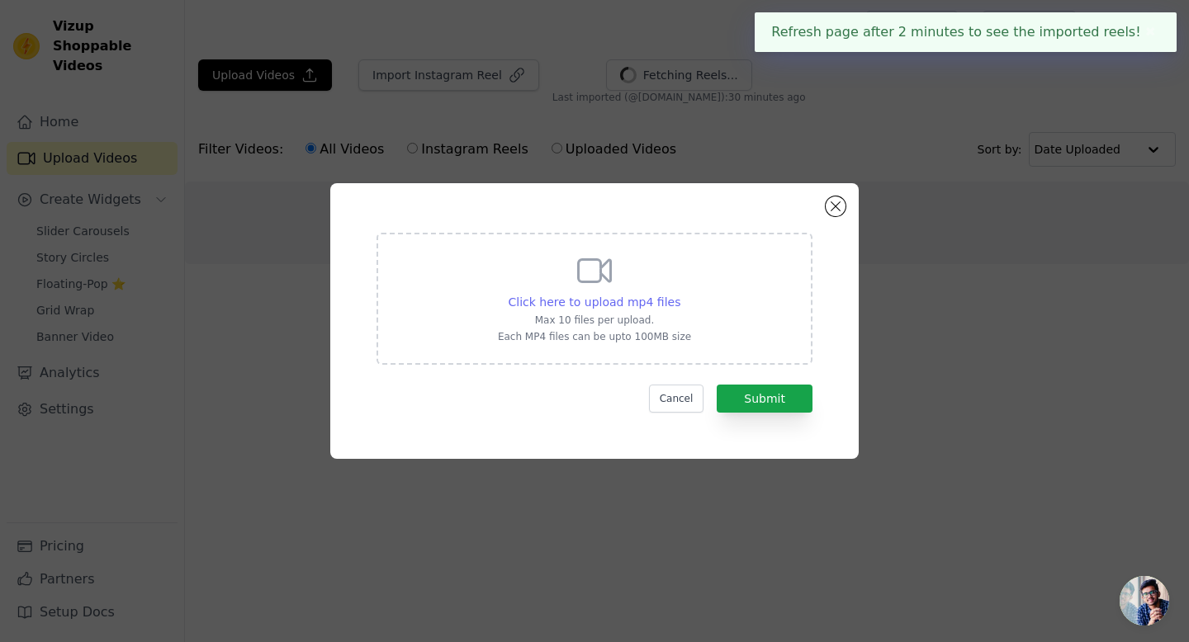
click at [617, 296] on span "Click here to upload mp4 files" at bounding box center [594, 301] width 173 height 13
click at [679, 294] on input "Click here to upload mp4 files Max 10 files per upload. Each MP4 files can be u…" at bounding box center [679, 293] width 1 height 1
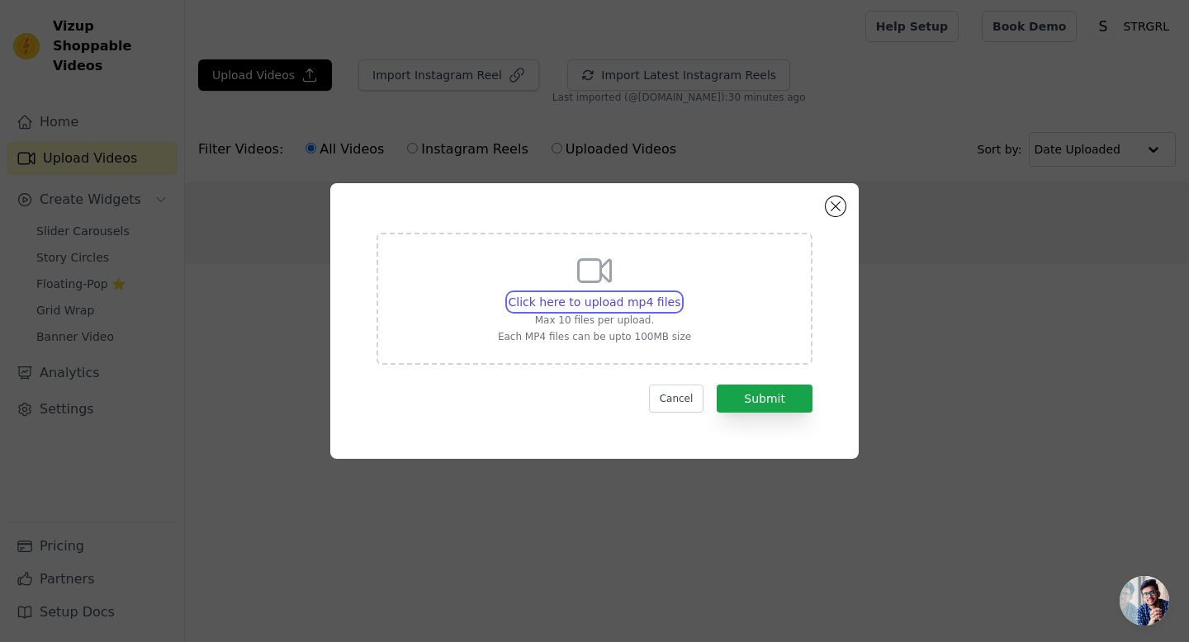
type input "C:\fakepath\WhatsApp Video [DATE] 8.17.56 PM.mp4"
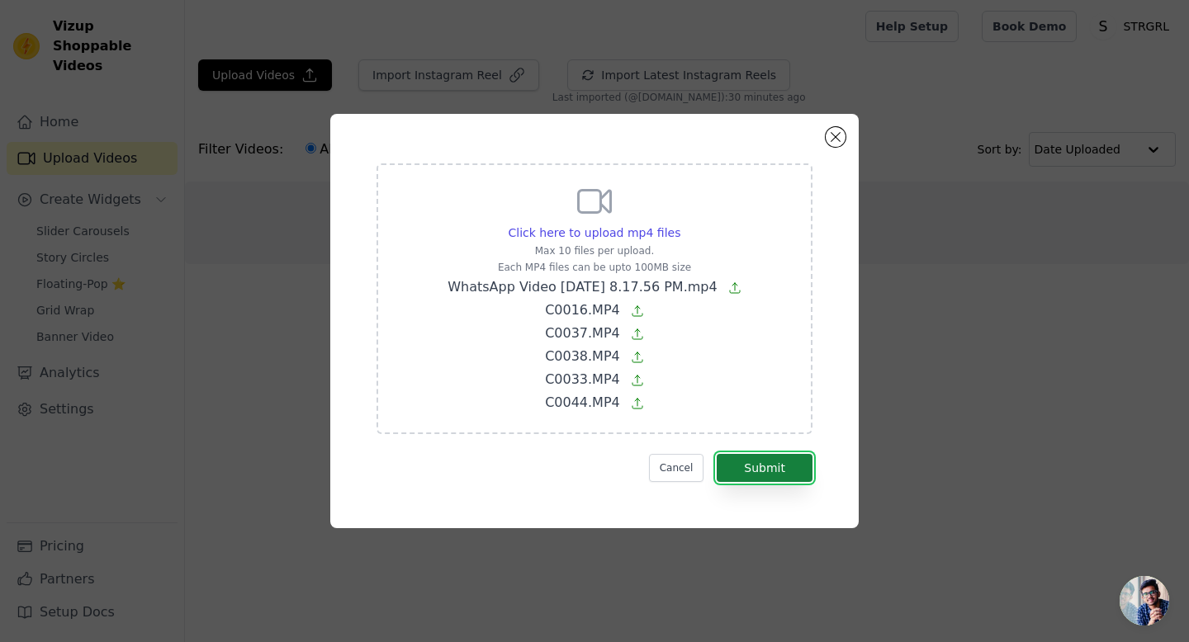
click at [789, 470] on button "Submit" at bounding box center [764, 468] width 96 height 28
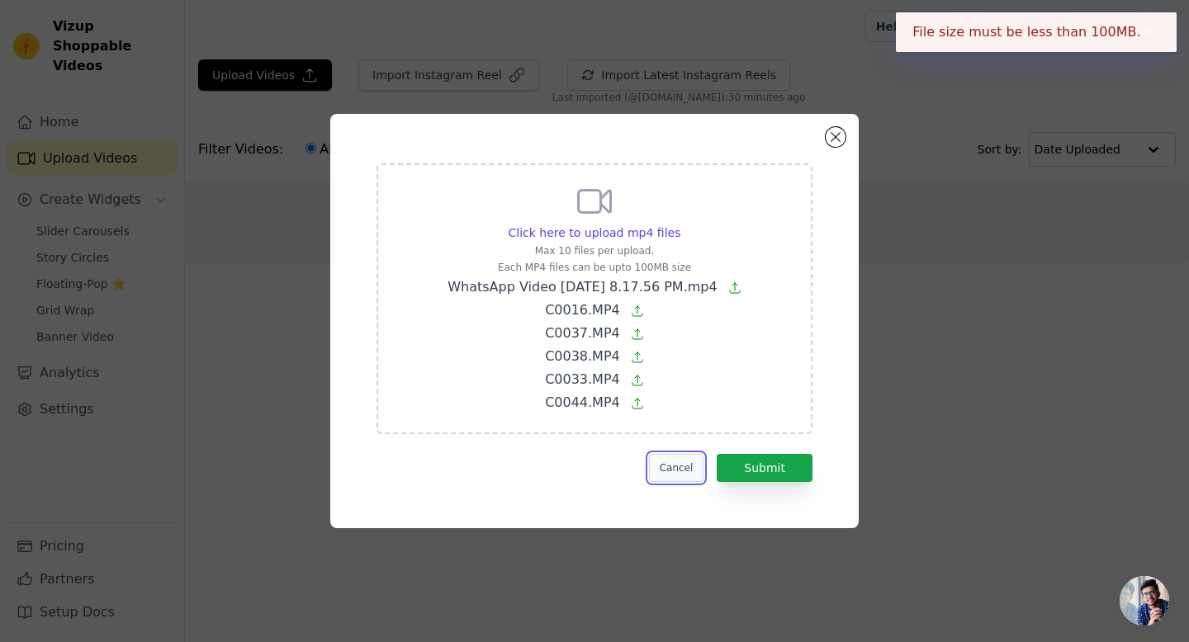
click at [690, 461] on button "Cancel" at bounding box center [676, 468] width 55 height 28
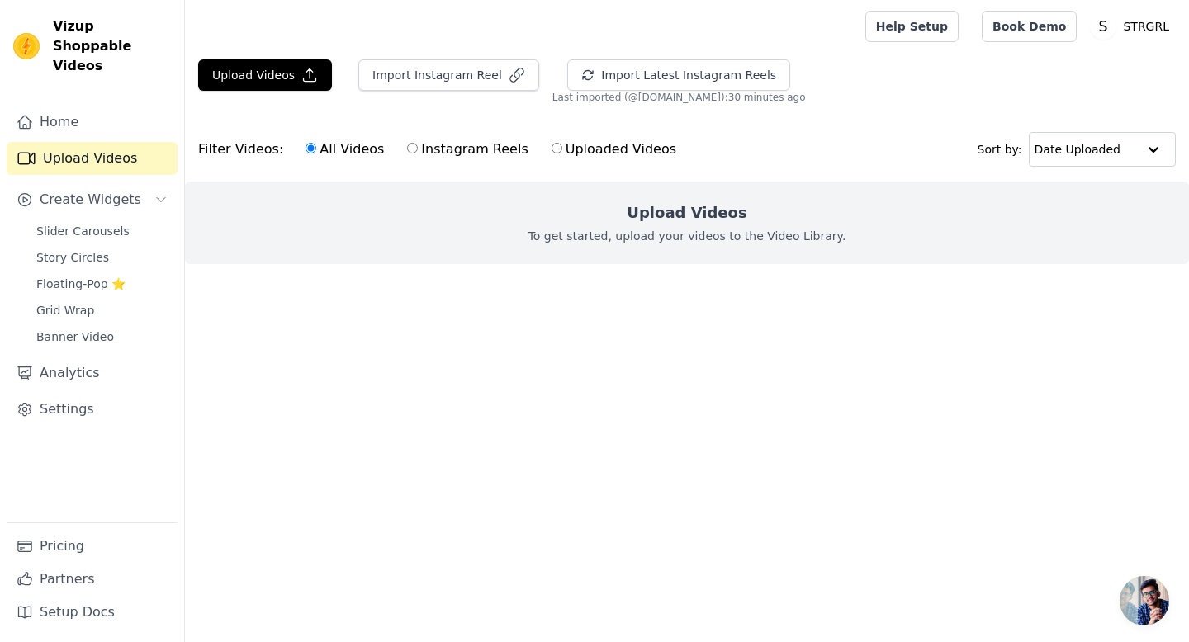
click at [54, 120] on div "Home Upload Videos Create Widgets Slider Carousels Story Circles Floating-Pop ⭐…" at bounding box center [92, 314] width 171 height 417
